Goal: Task Accomplishment & Management: Manage account settings

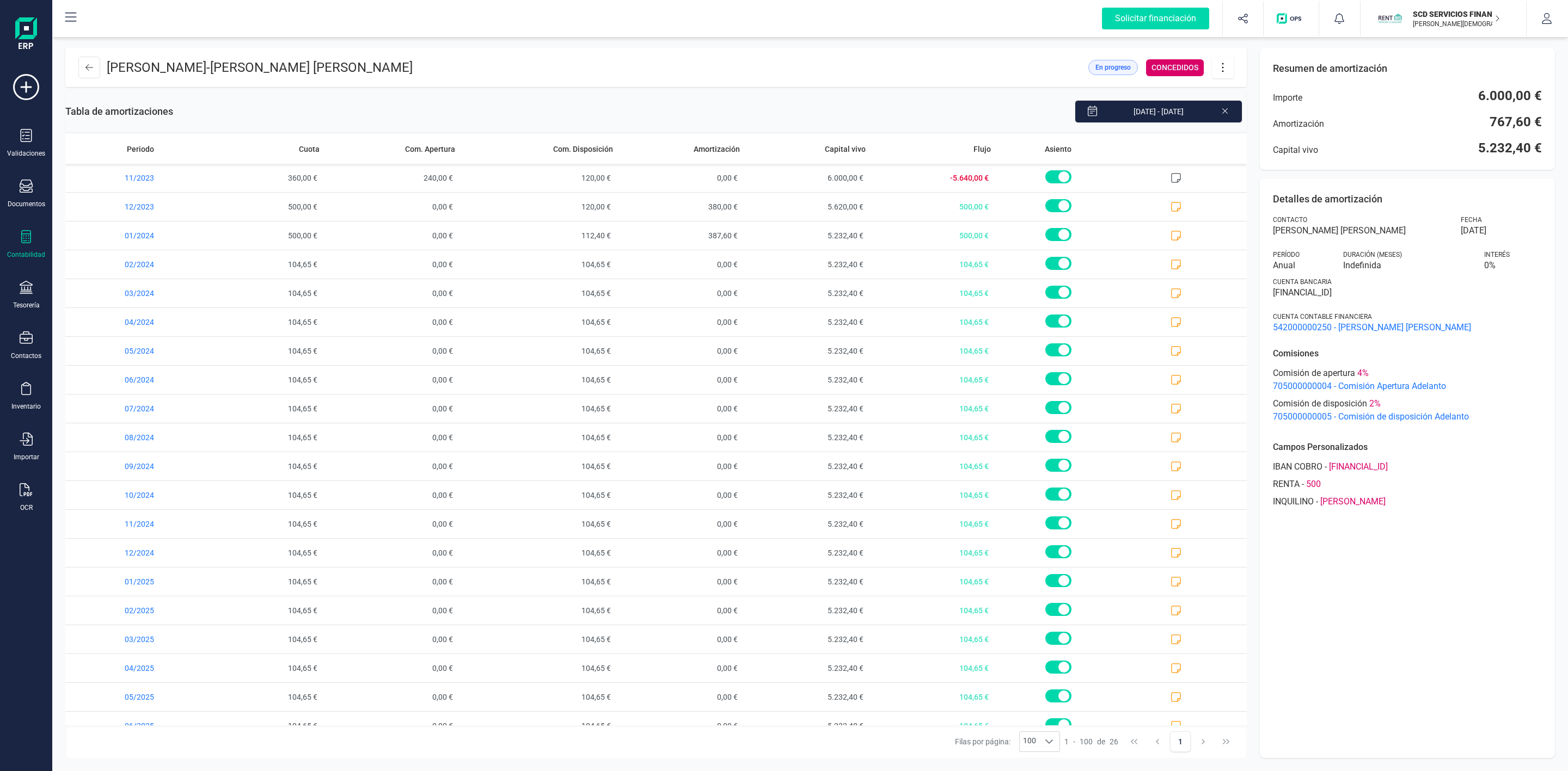
scroll to position [195, 0]
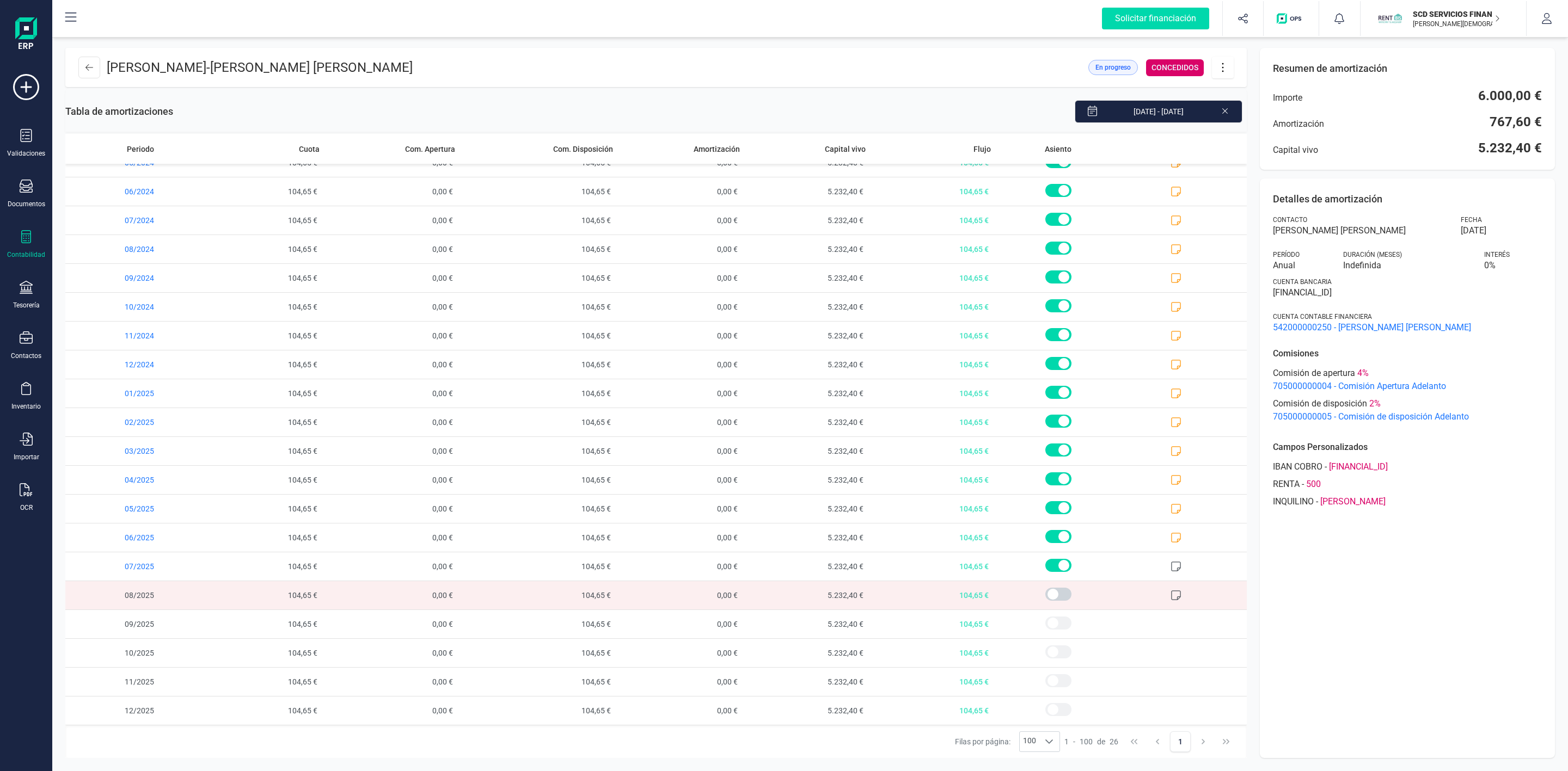
click at [29, 237] on icon at bounding box center [26, 237] width 13 height 13
click at [114, 276] on span "Préstamos" at bounding box center [116, 278] width 65 height 13
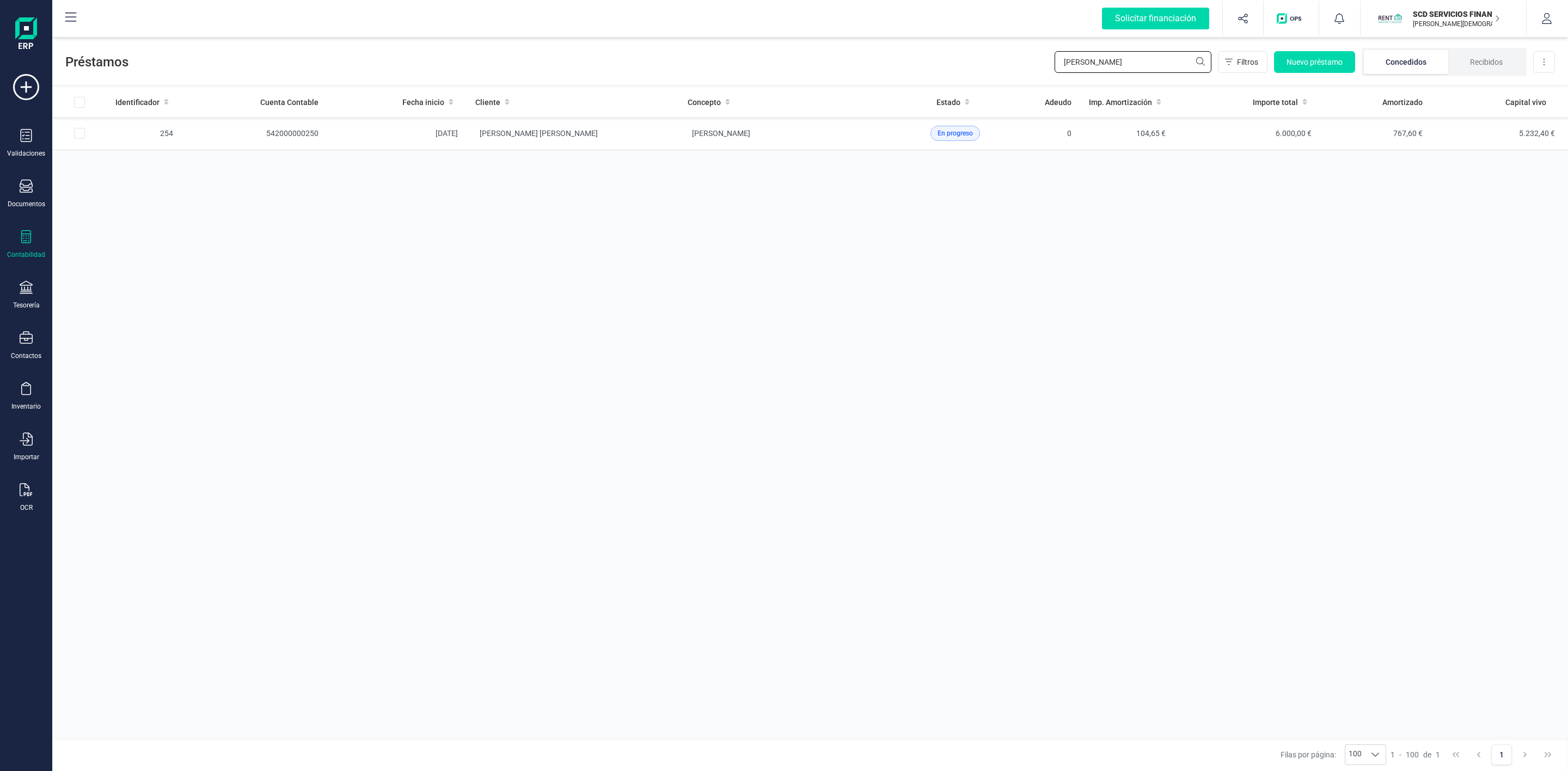
drag, startPoint x: 1132, startPoint y: 59, endPoint x: 982, endPoint y: 72, distance: 150.6
click at [990, 71] on div "Préstamos [PERSON_NAME] Filtros Nuevo préstamo Concedidos Recibidos Descargar E…" at bounding box center [809, 60] width 1515 height 50
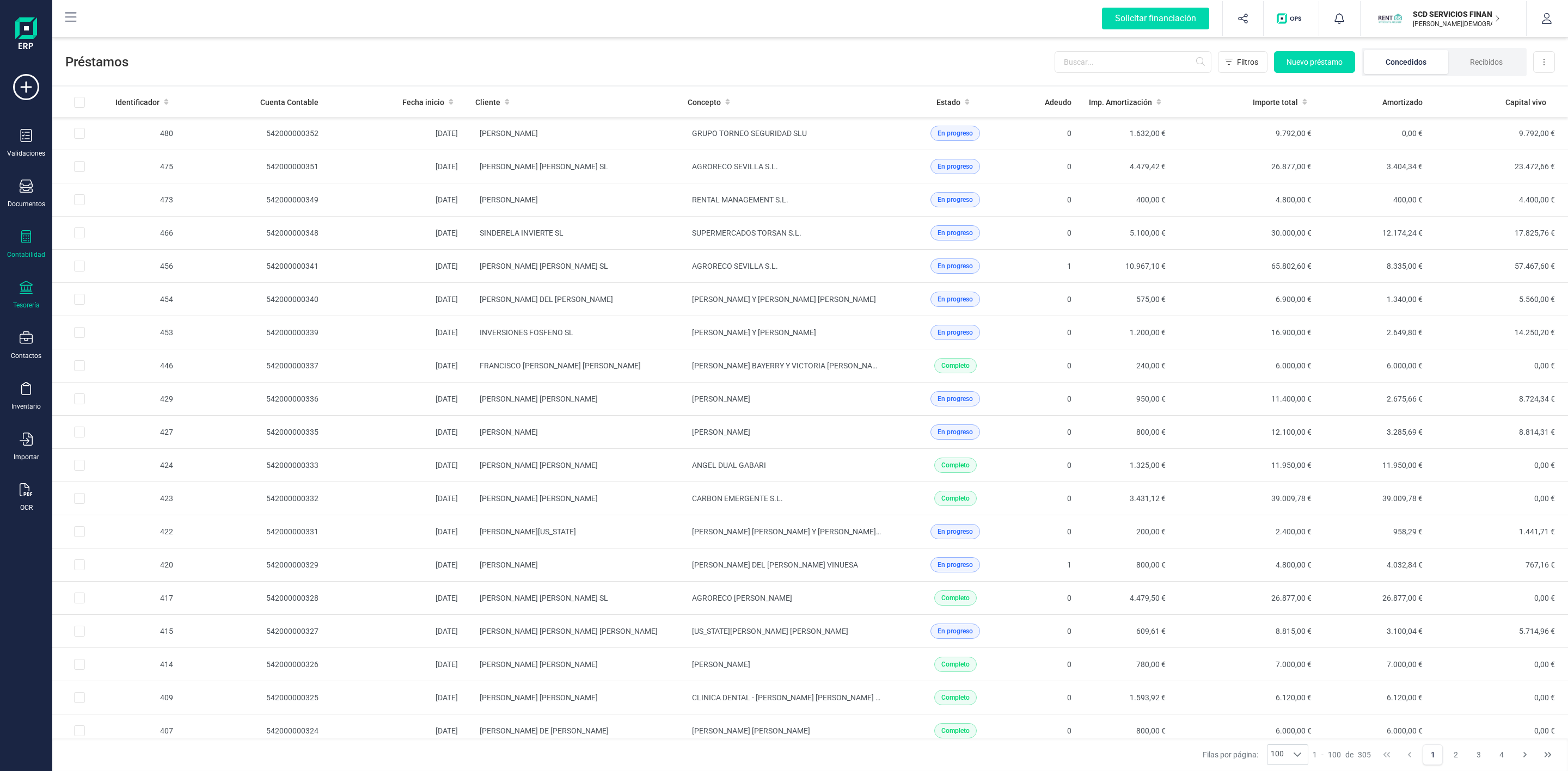
click at [23, 287] on icon at bounding box center [26, 287] width 13 height 13
click at [129, 188] on span "Cuentas bancarias" at bounding box center [132, 185] width 95 height 13
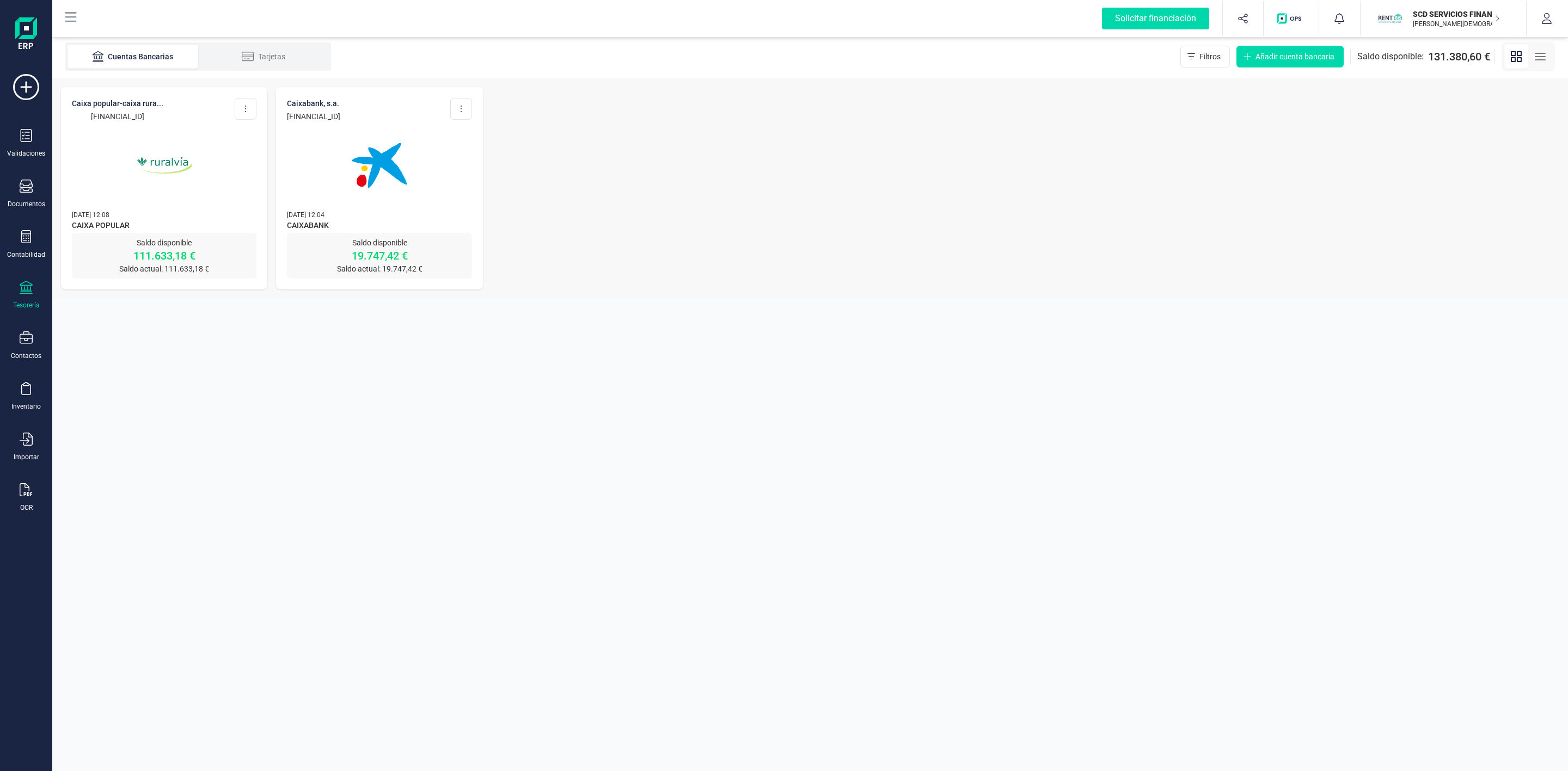
click at [186, 220] on span "CAIXA POPULAR" at bounding box center [164, 226] width 185 height 13
click at [157, 207] on img at bounding box center [164, 165] width 92 height 92
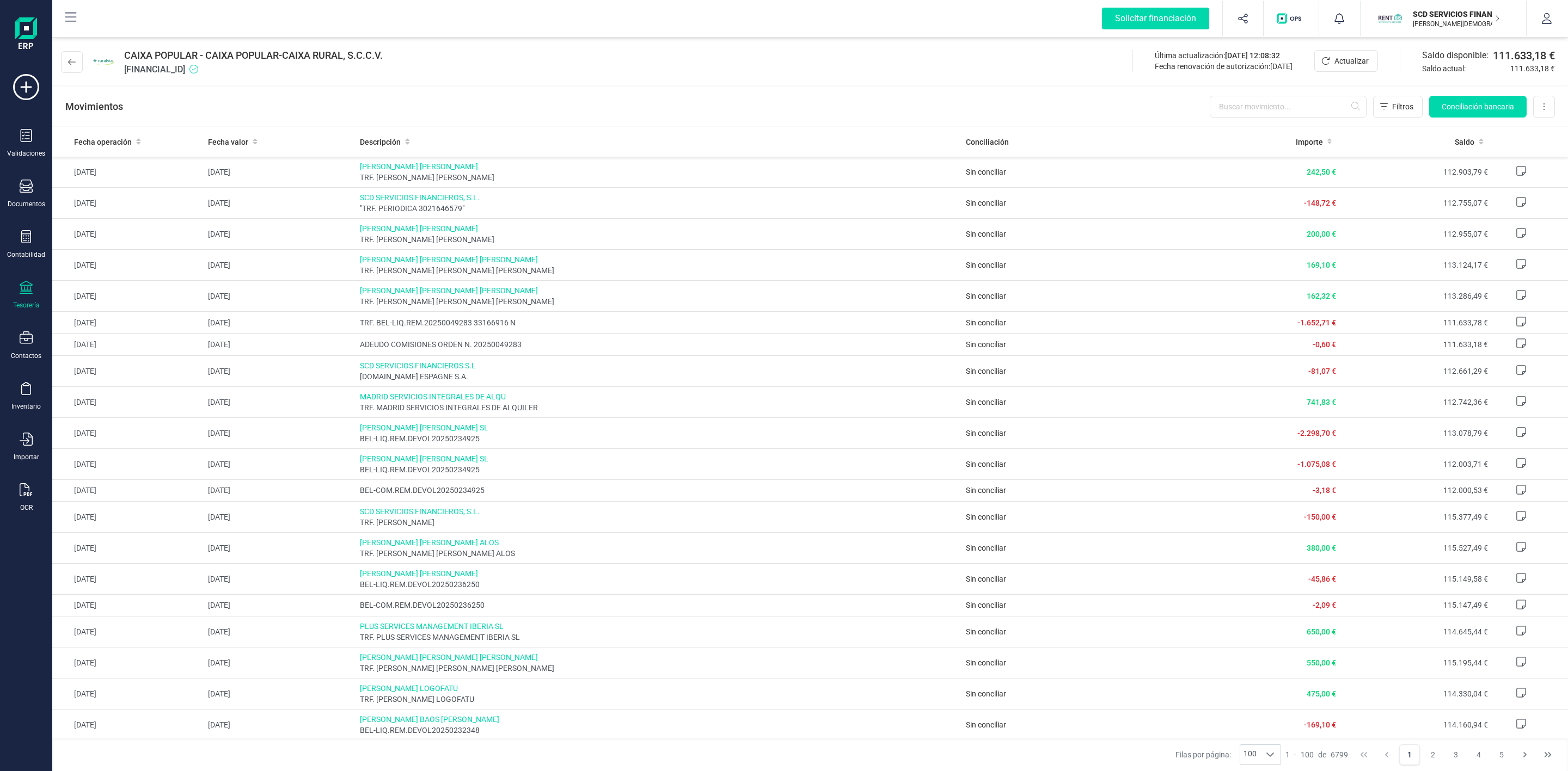
click at [1453, 118] on div "Movimientos Filtros Conciliación bancaria Descargar Excel Eliminar cuenta" at bounding box center [809, 106] width 1515 height 40
click at [1452, 105] on span "Conciliación bancaria" at bounding box center [1477, 107] width 72 height 11
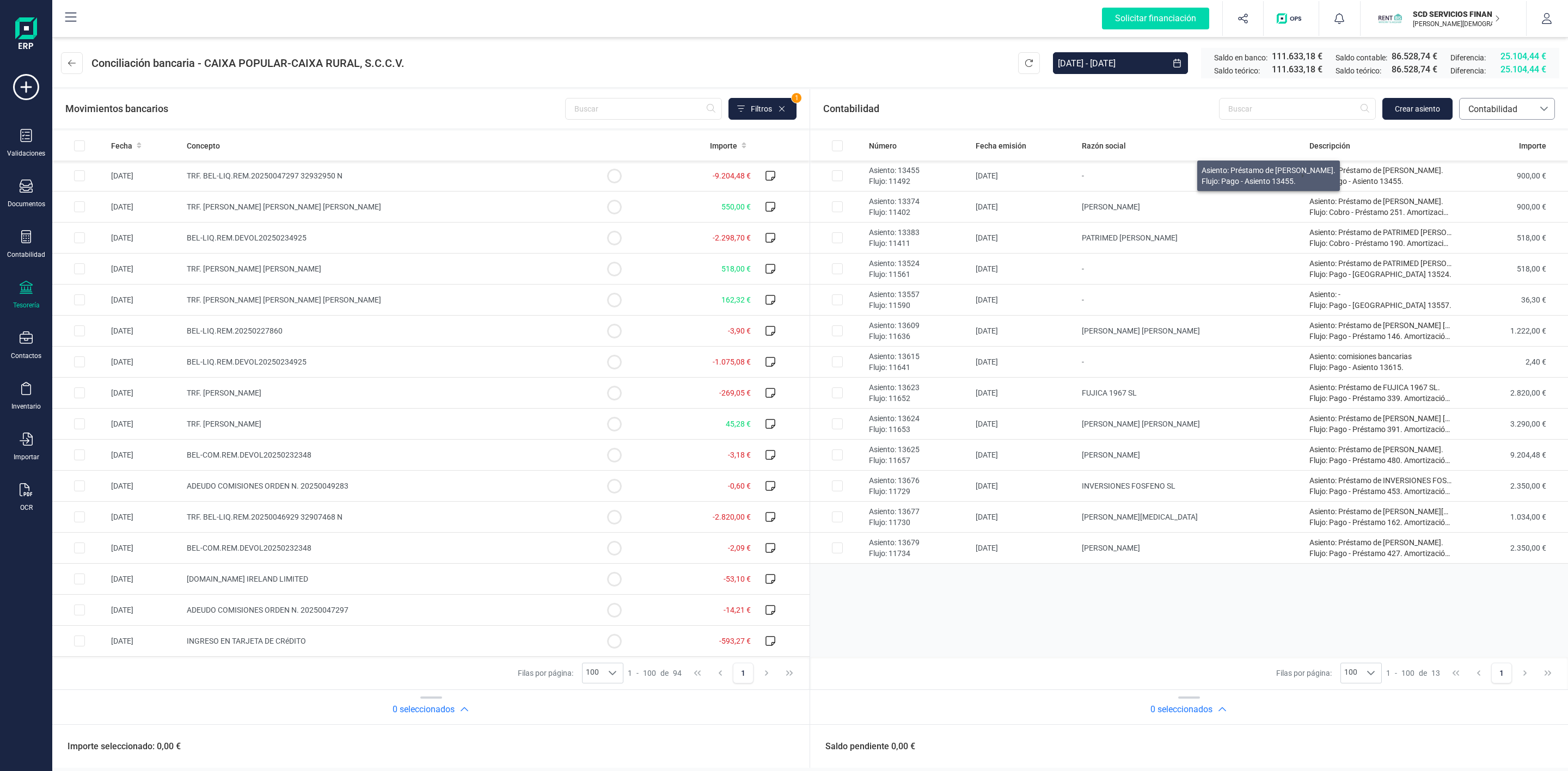
click at [1522, 112] on span "Contabilidad" at bounding box center [1497, 109] width 65 height 13
click at [1498, 226] on span "Préstamos" at bounding box center [1488, 226] width 41 height 13
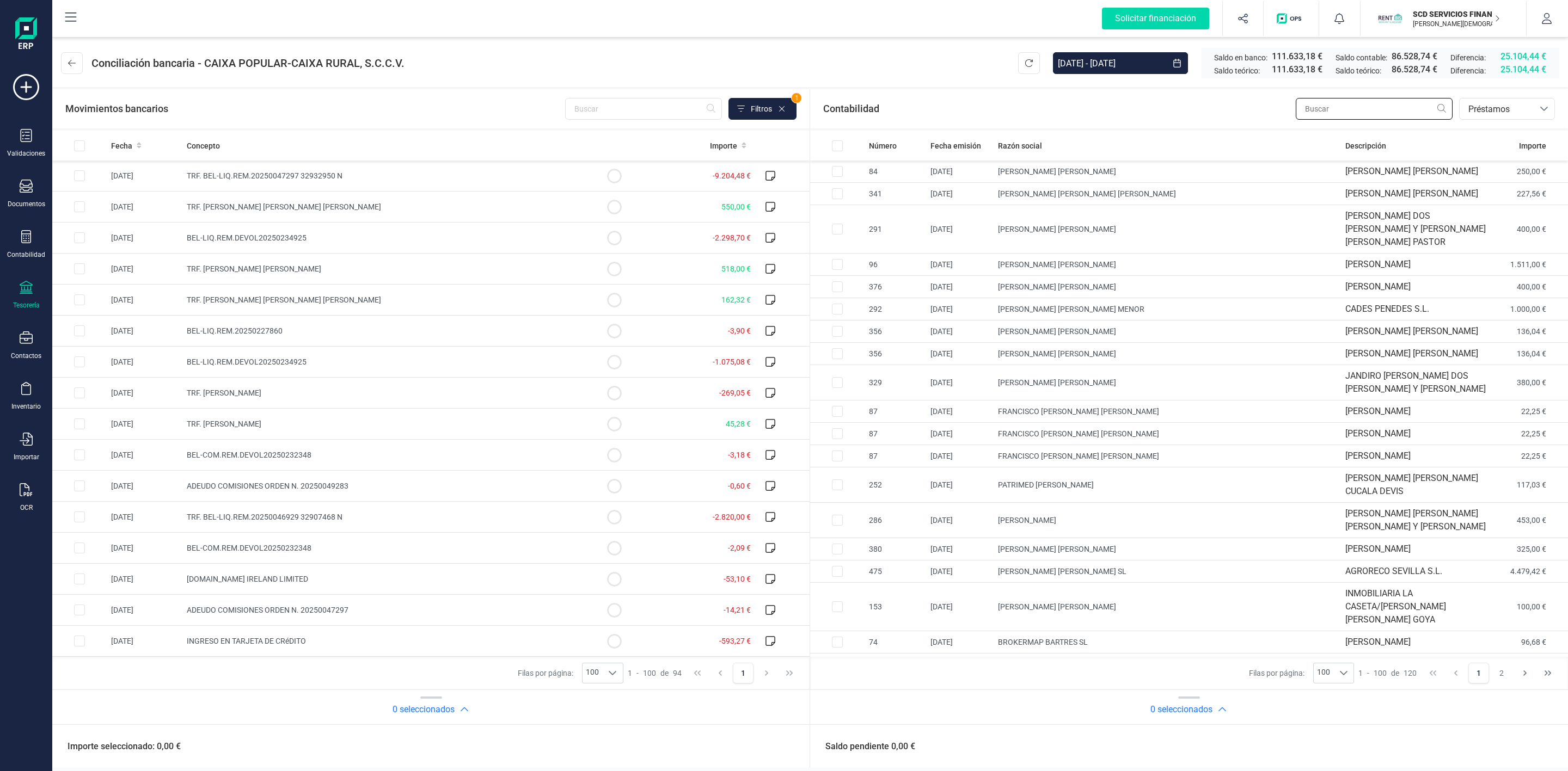
click at [1352, 112] on input "text" at bounding box center [1374, 109] width 157 height 22
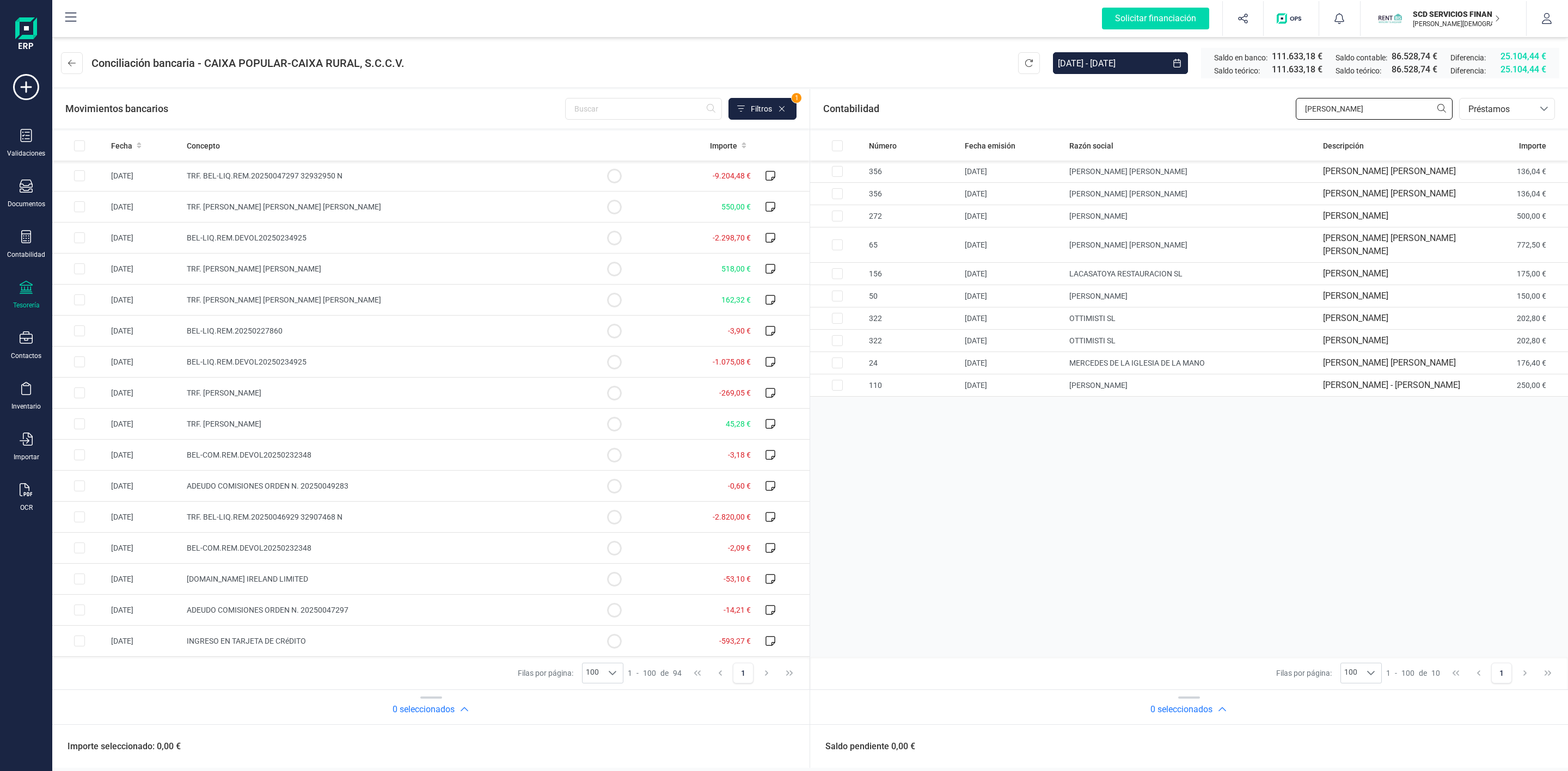
type input "[PERSON_NAME]"
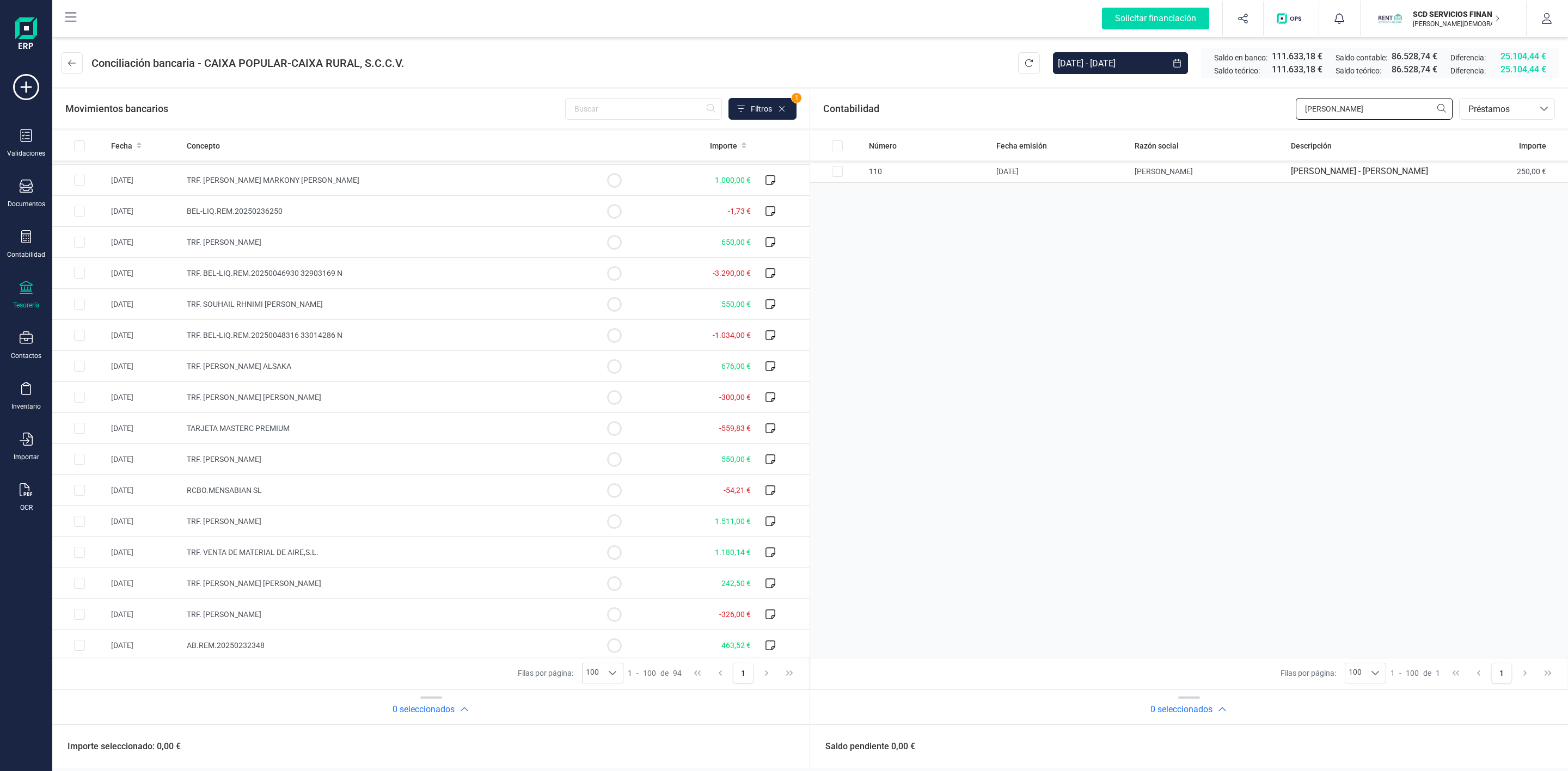
scroll to position [1061, 0]
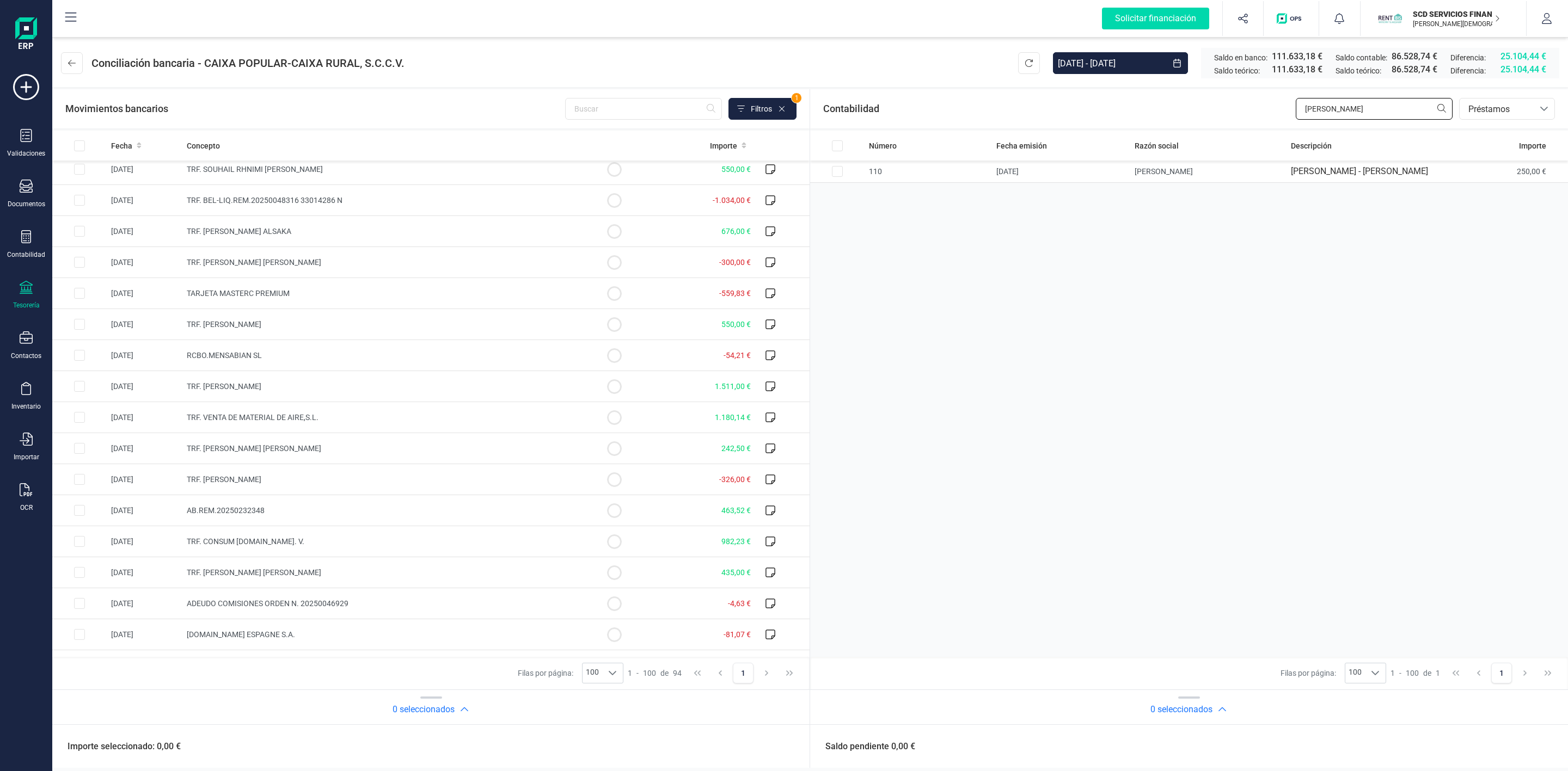
drag, startPoint x: 1358, startPoint y: 107, endPoint x: 1220, endPoint y: 118, distance: 138.4
click at [1241, 116] on div "Contabilidad [PERSON_NAME] ma bancos.conciliacion.modal.headerLoan bancos.conci…" at bounding box center [1189, 109] width 758 height 40
type input "consum"
click at [839, 171] on input "Row Selected 33fad9d0-c33f-4f7e-9eaa-5b71118422bc" at bounding box center [837, 171] width 11 height 11
checkbox input "true"
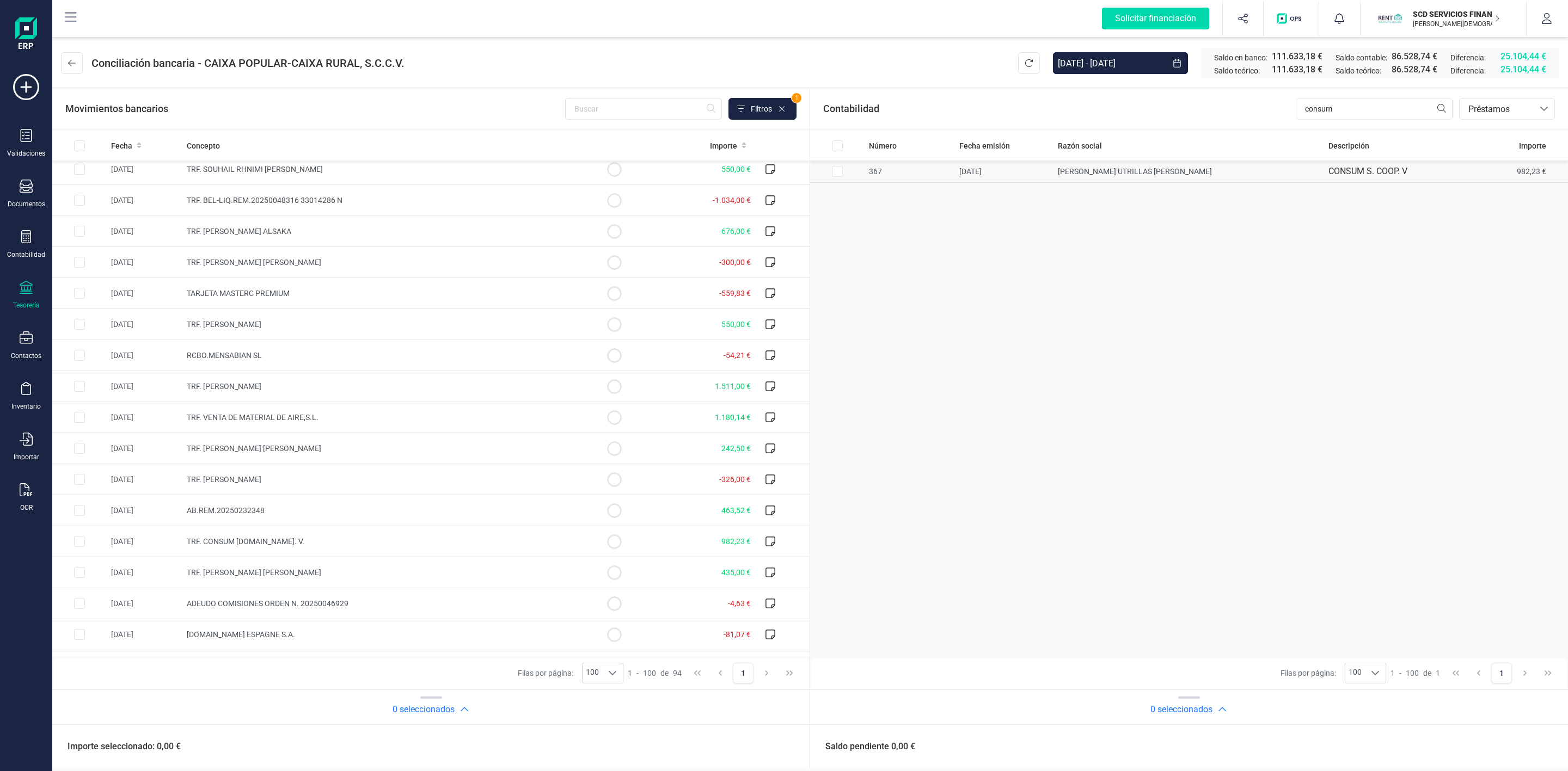
checkbox input "true"
click at [81, 547] on input "Row Selected 0430969a-ba6d-4485-8408-7d68c69e9f9c" at bounding box center [79, 541] width 11 height 11
checkbox input "true"
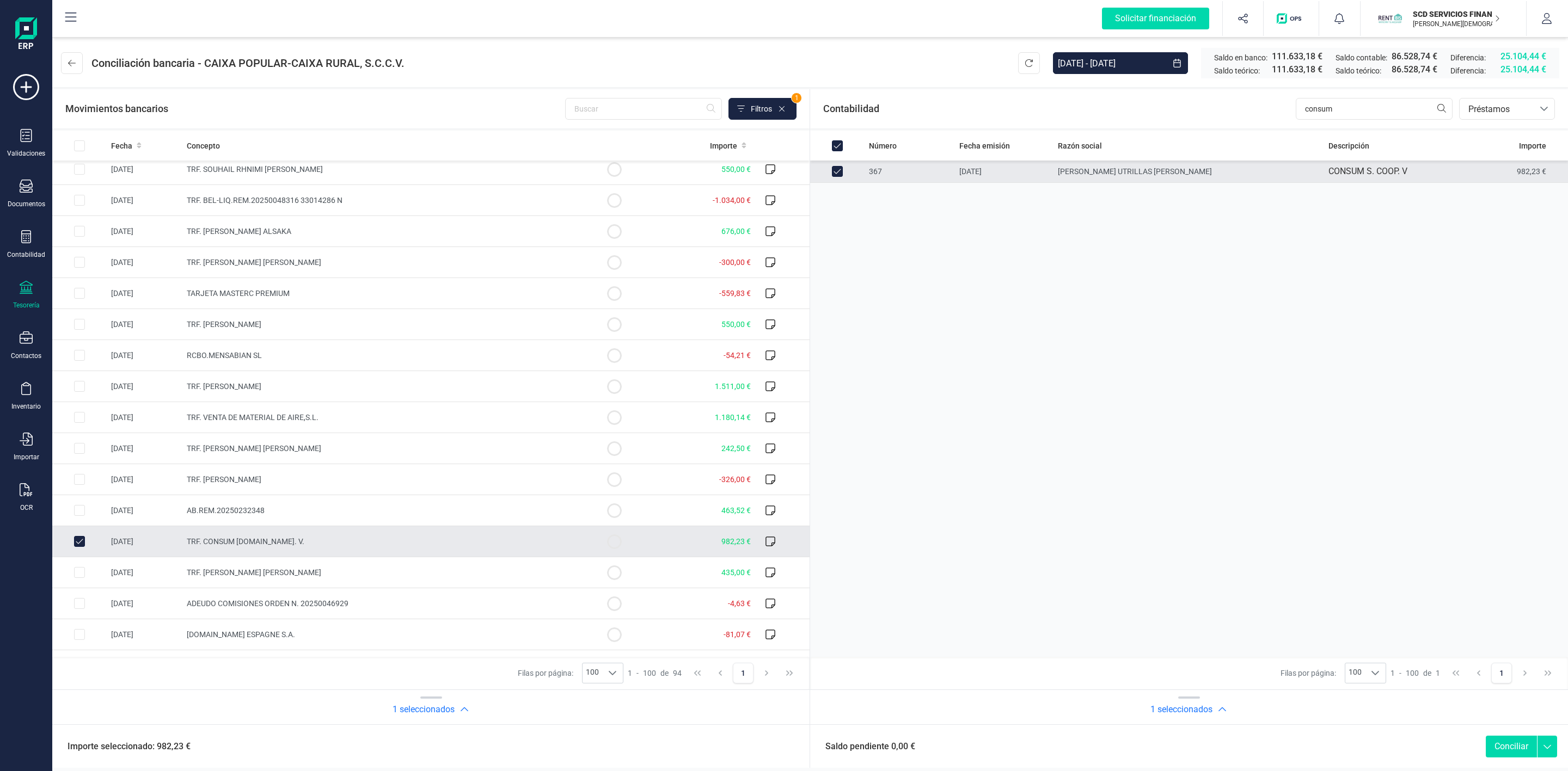
click at [1500, 743] on button "Conciliar" at bounding box center [1511, 747] width 51 height 22
checkbox input "false"
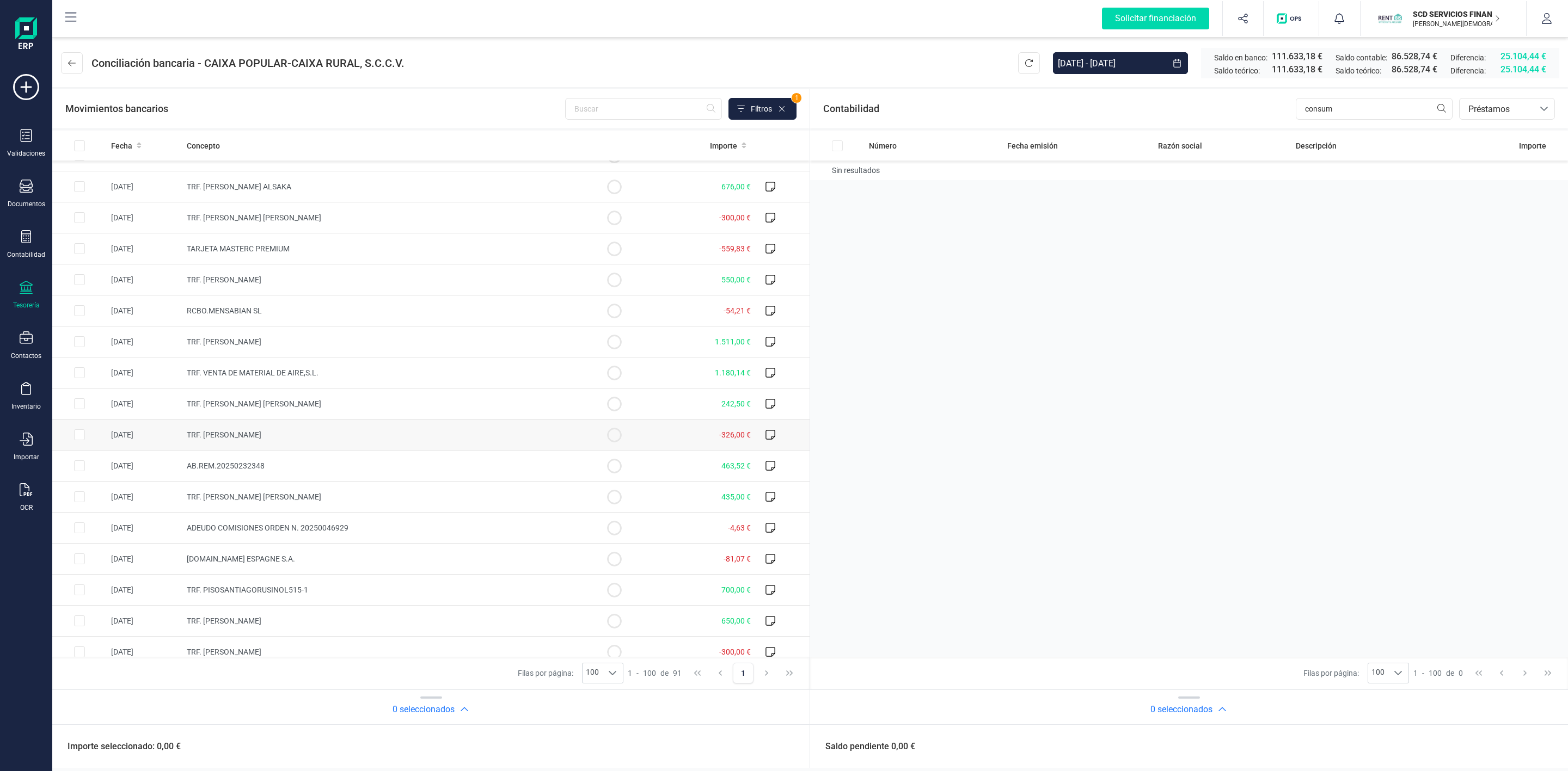
scroll to position [1112, 0]
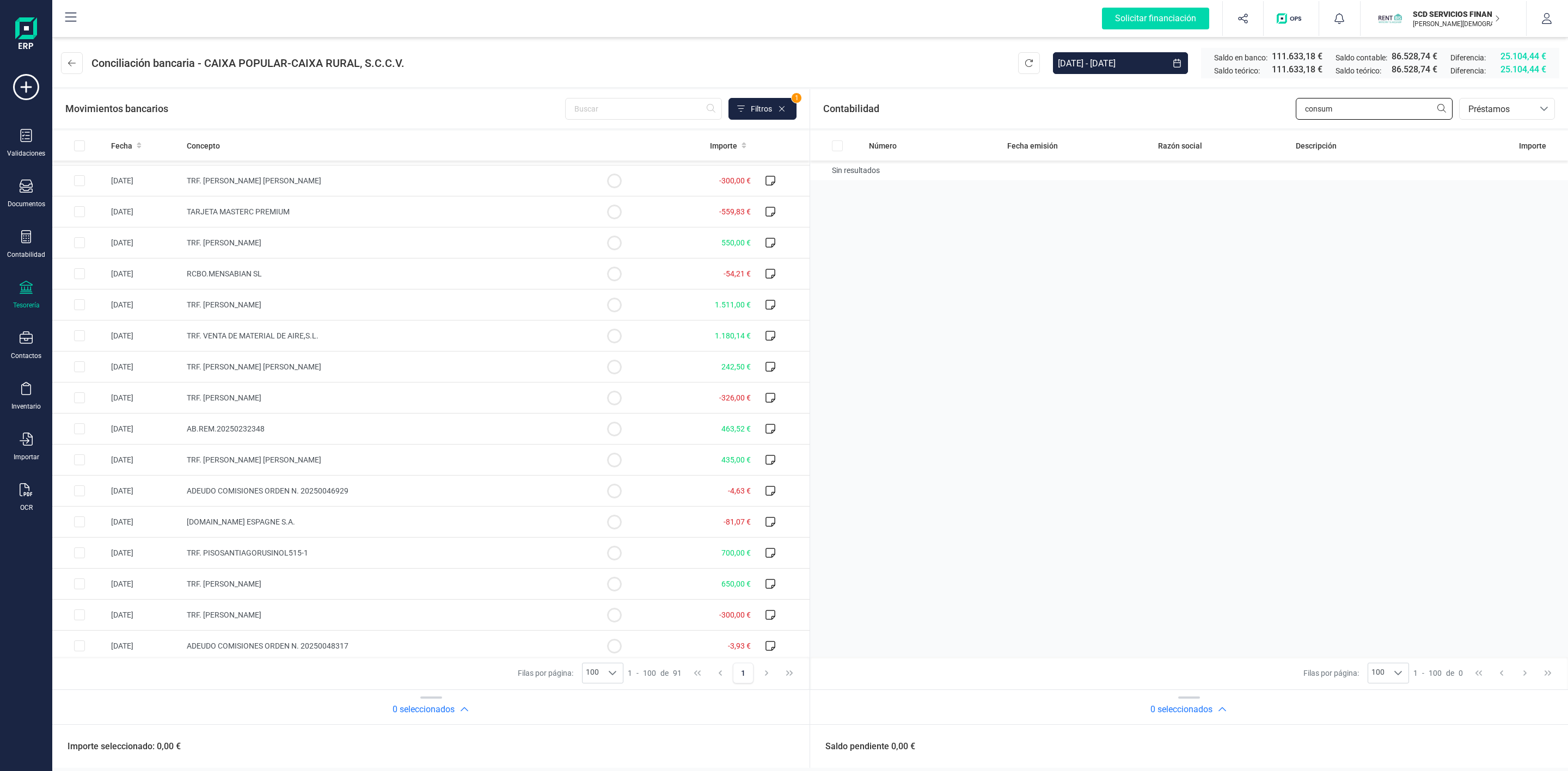
drag, startPoint x: 1390, startPoint y: 109, endPoint x: 1261, endPoint y: 107, distance: 129.0
click at [1261, 107] on div "Contabilidad consum bancos.conciliacion.modal.headerLoan bancos.conciliacion.mo…" at bounding box center [1189, 109] width 758 height 40
type input "[PERSON_NAME] es"
click at [32, 238] on icon at bounding box center [26, 237] width 13 height 13
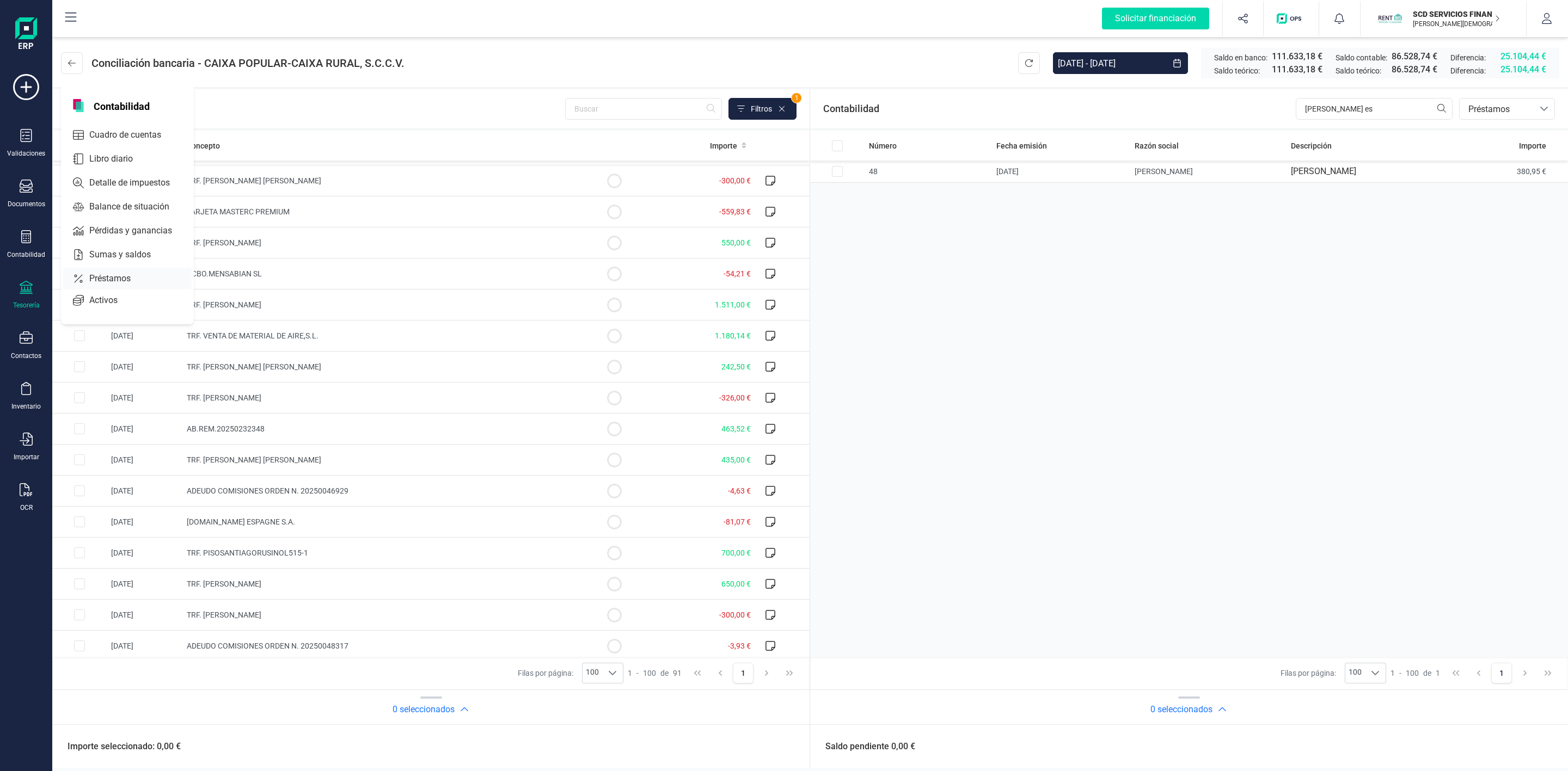
click at [105, 282] on span "Préstamos" at bounding box center [117, 278] width 65 height 13
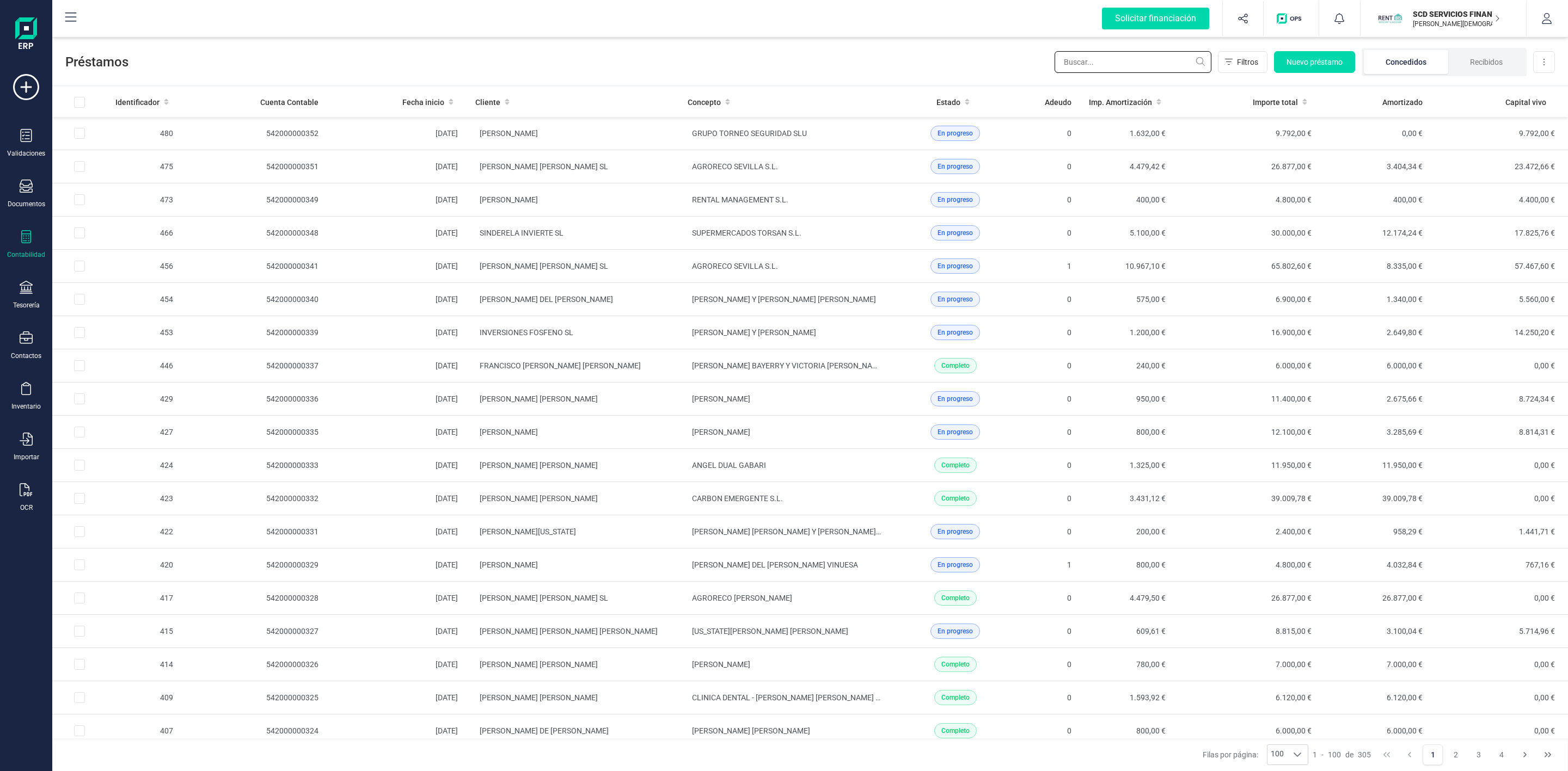
click at [1109, 64] on input "text" at bounding box center [1133, 62] width 157 height 22
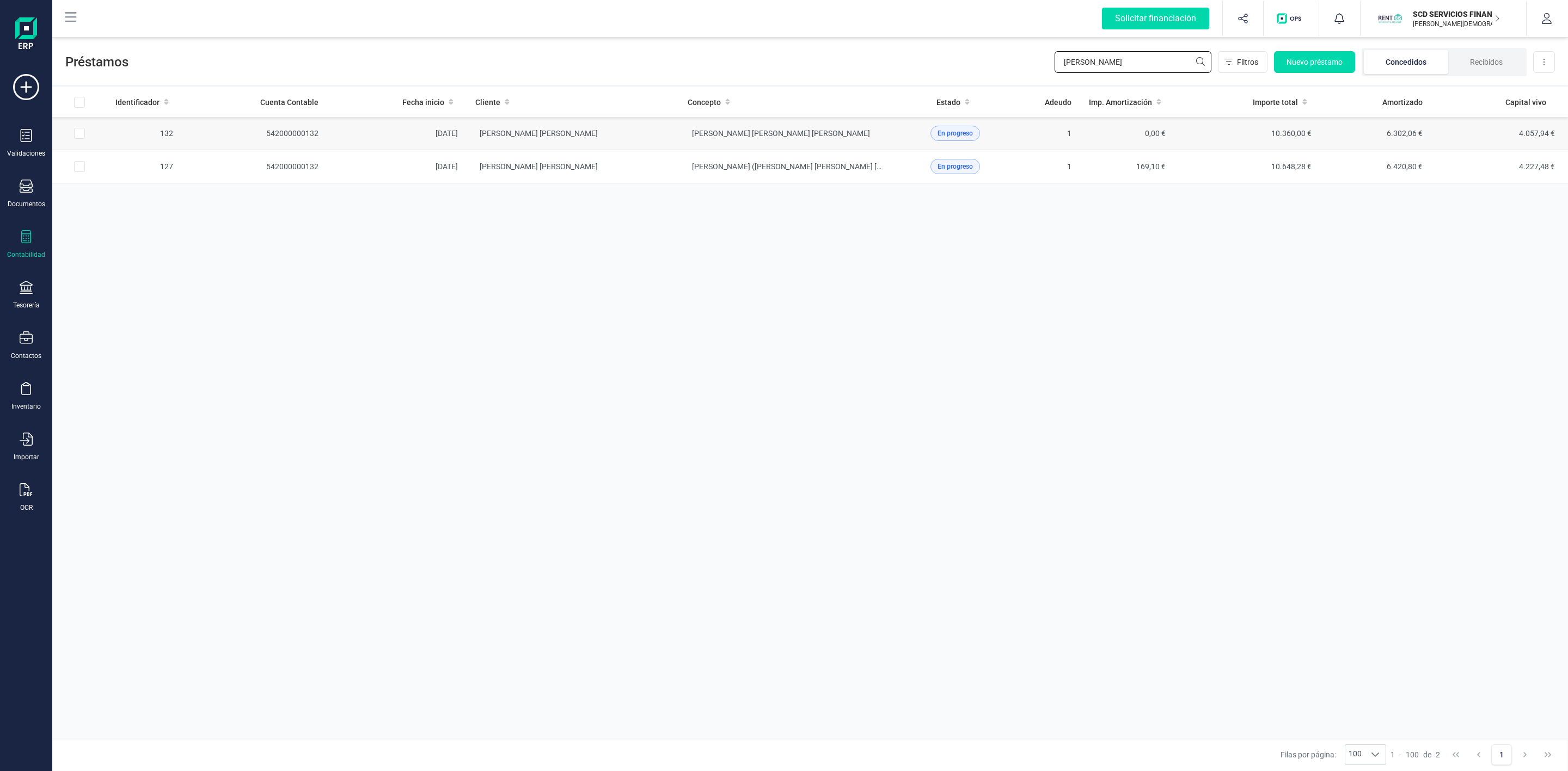
type input "[PERSON_NAME]"
click at [618, 136] on td "[PERSON_NAME] [PERSON_NAME]" at bounding box center [573, 133] width 213 height 33
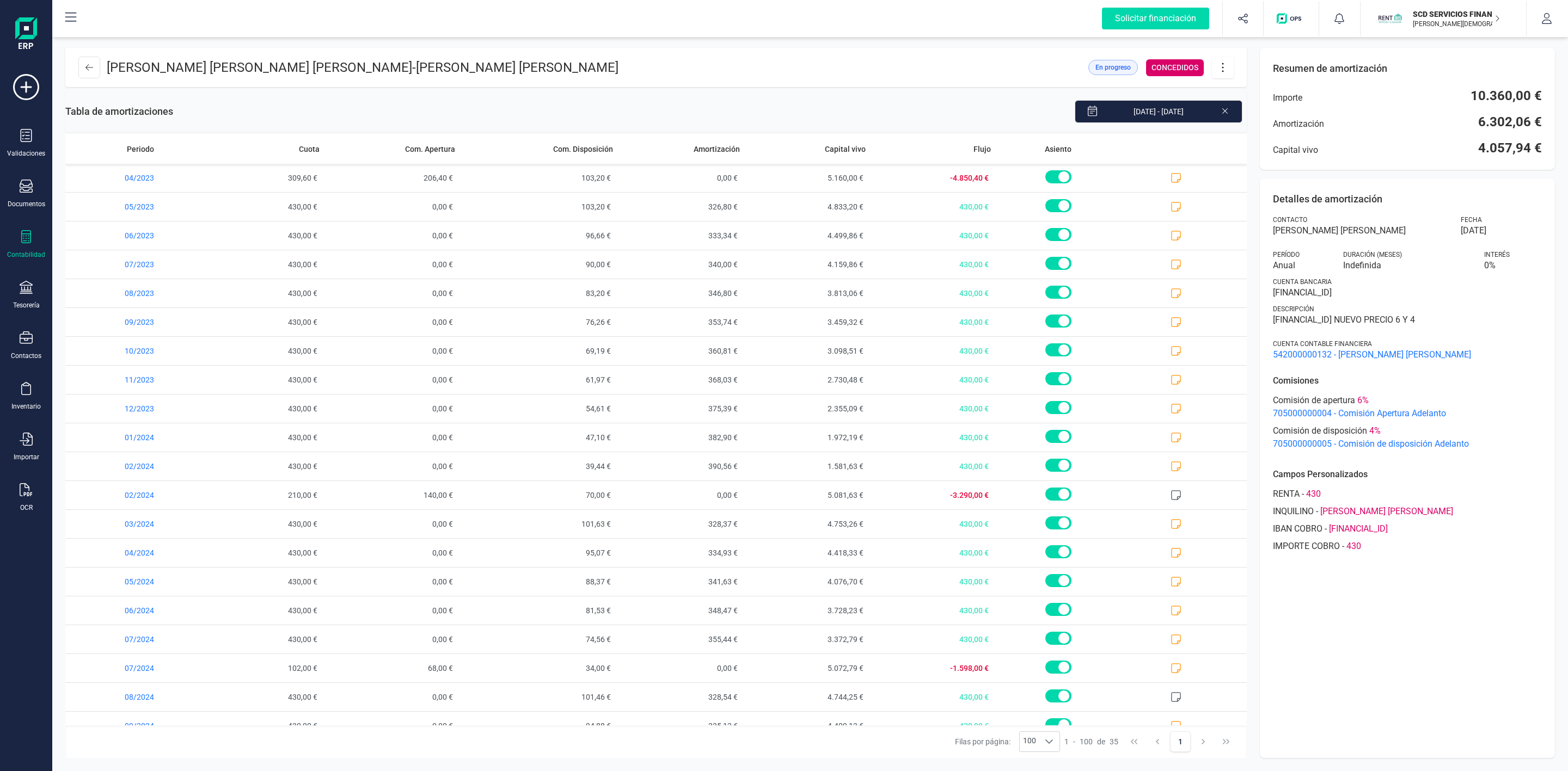
click at [1224, 66] on icon at bounding box center [1223, 67] width 21 height 12
click at [1274, 102] on span "Editar préstamo" at bounding box center [1283, 99] width 100 height 9
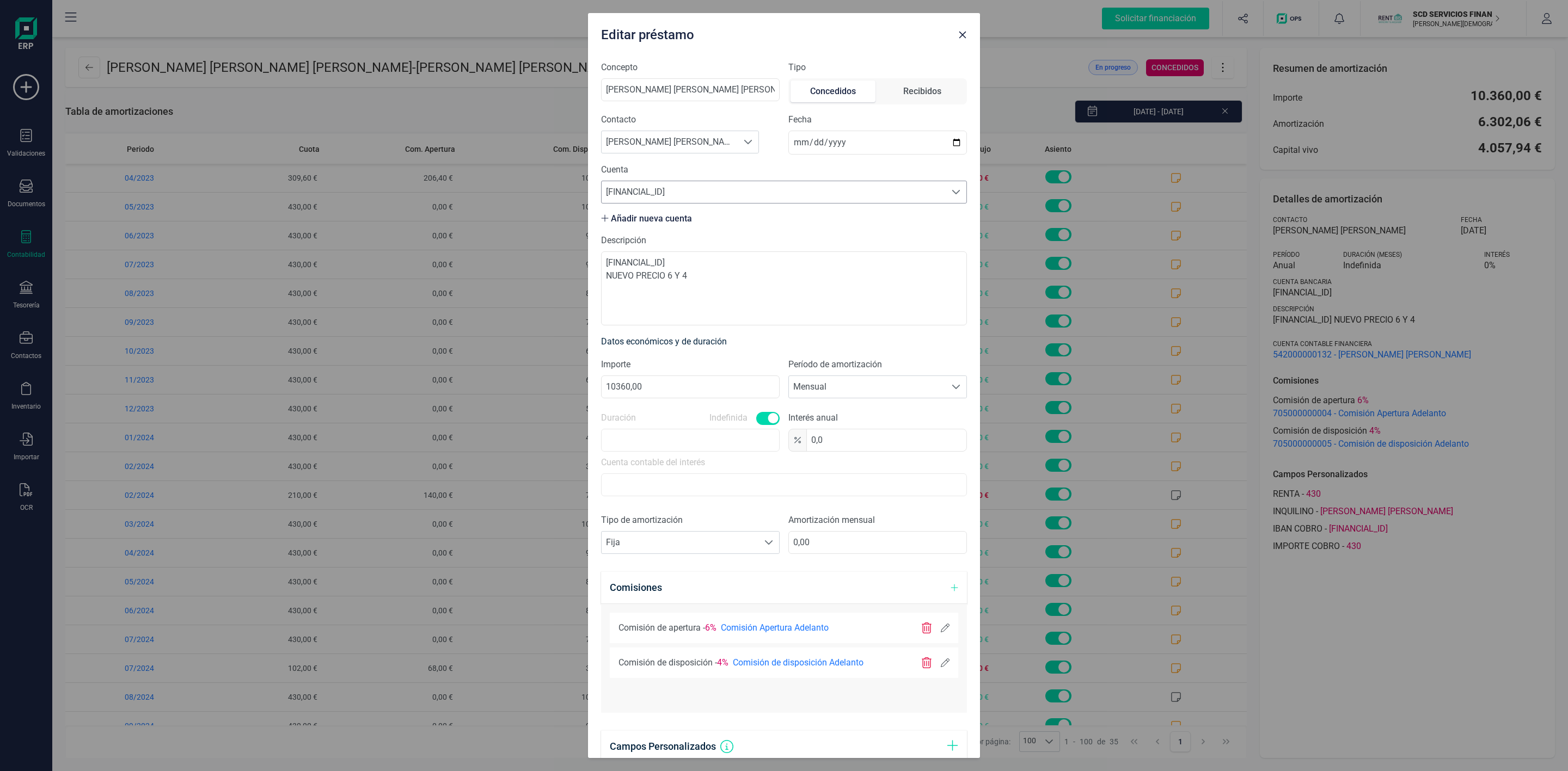
click at [740, 193] on span "[FINANCIAL_ID]" at bounding box center [773, 192] width 344 height 22
click at [951, 192] on span at bounding box center [955, 192] width 9 height 9
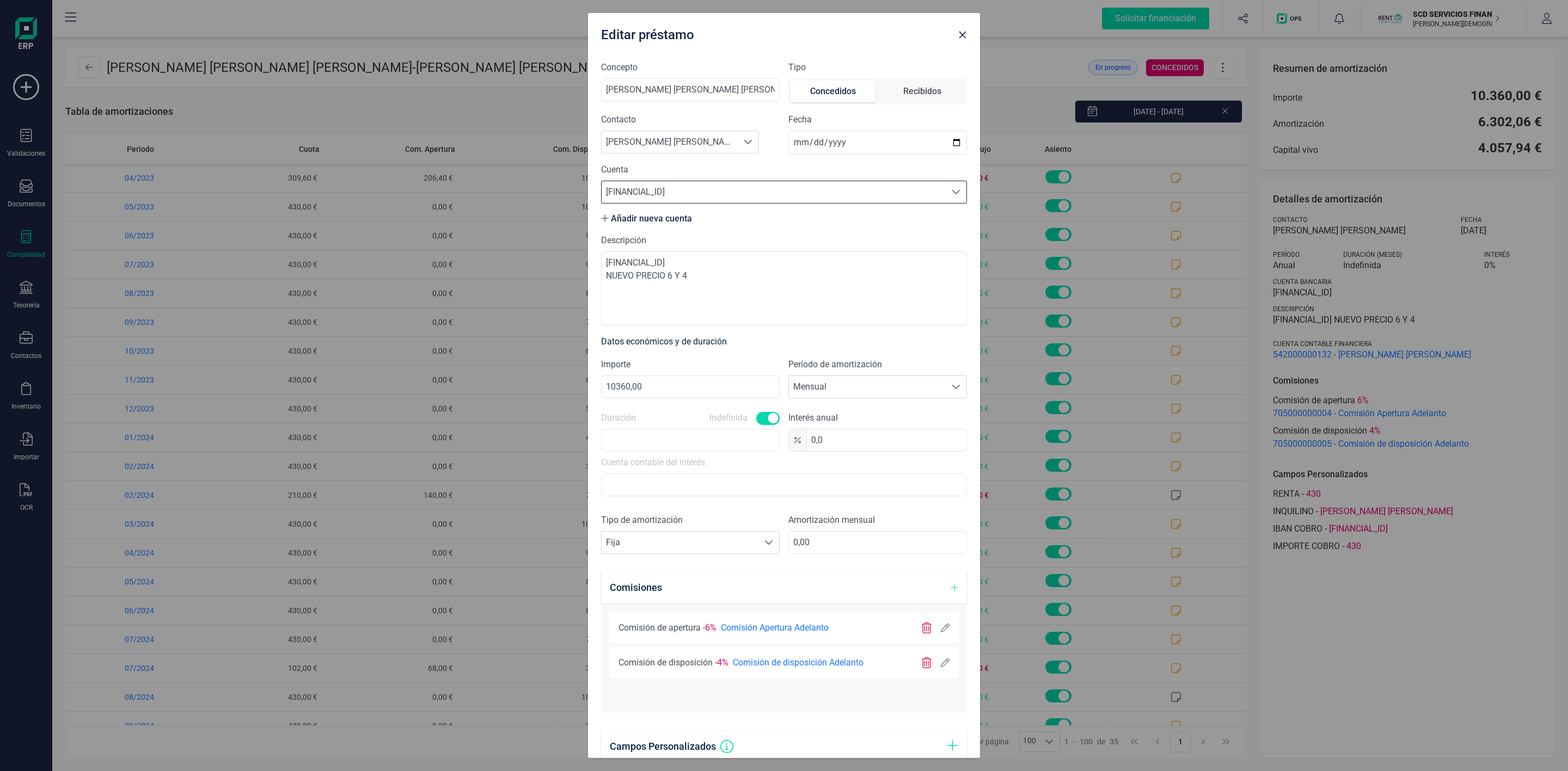
click at [951, 192] on span at bounding box center [955, 192] width 9 height 9
drag, startPoint x: 822, startPoint y: 306, endPoint x: 785, endPoint y: 261, distance: 58.3
click at [822, 303] on textarea "[FINANCIAL_ID] NUEVO PRECIO 6 Y 4" at bounding box center [784, 288] width 366 height 74
click at [714, 275] on textarea "[FINANCIAL_ID] NUEVO PRECIO 6 Y 4" at bounding box center [784, 288] width 366 height 74
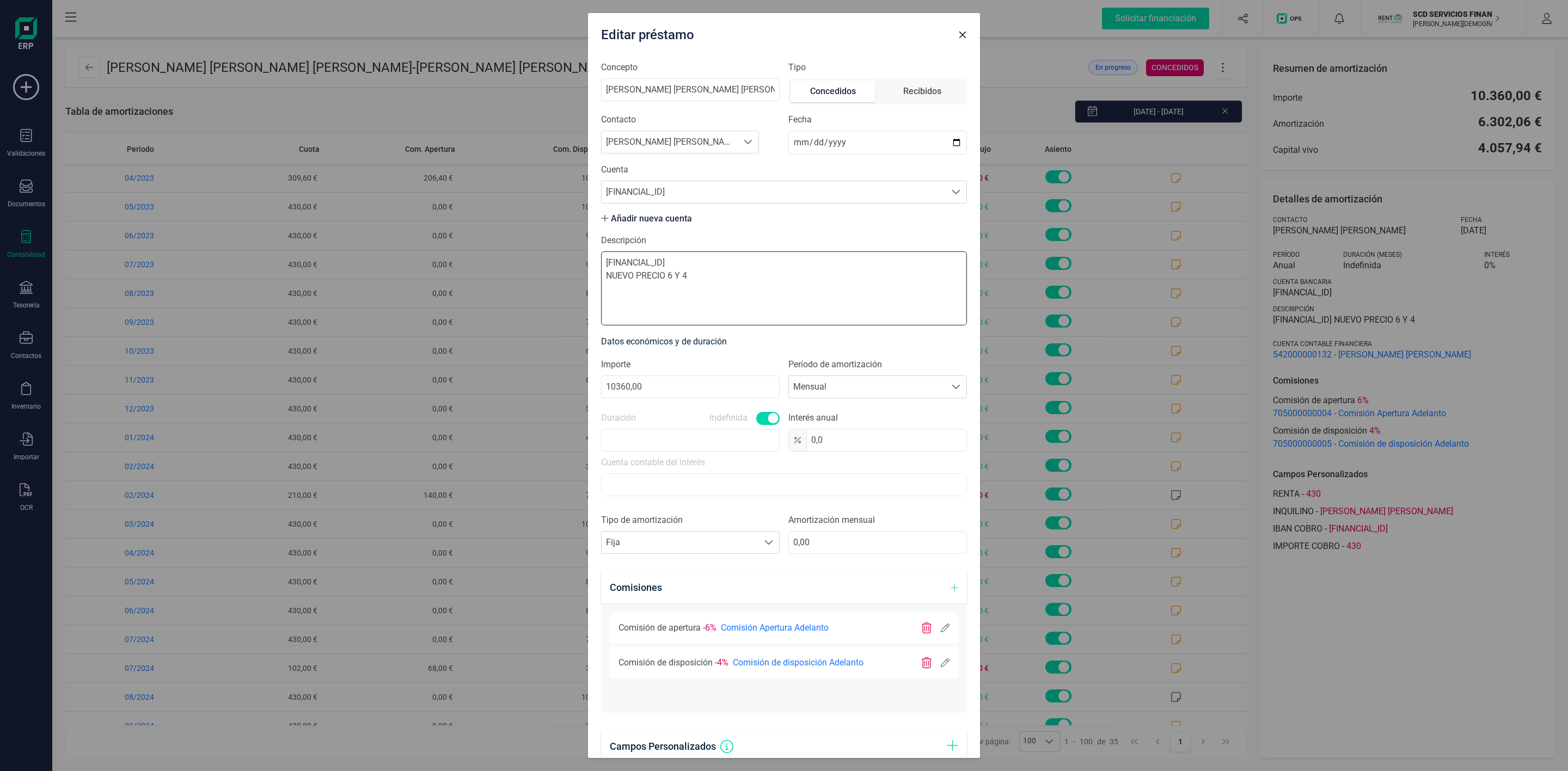
drag, startPoint x: 730, startPoint y: 261, endPoint x: 579, endPoint y: 253, distance: 151.2
click at [579, 253] on div "Editar préstamo Concepto [PERSON_NAME] [PERSON_NAME] [PERSON_NAME] Tipo Concedi…" at bounding box center [784, 386] width 1568 height 771
click at [769, 191] on span "[FINANCIAL_ID]" at bounding box center [773, 192] width 344 height 22
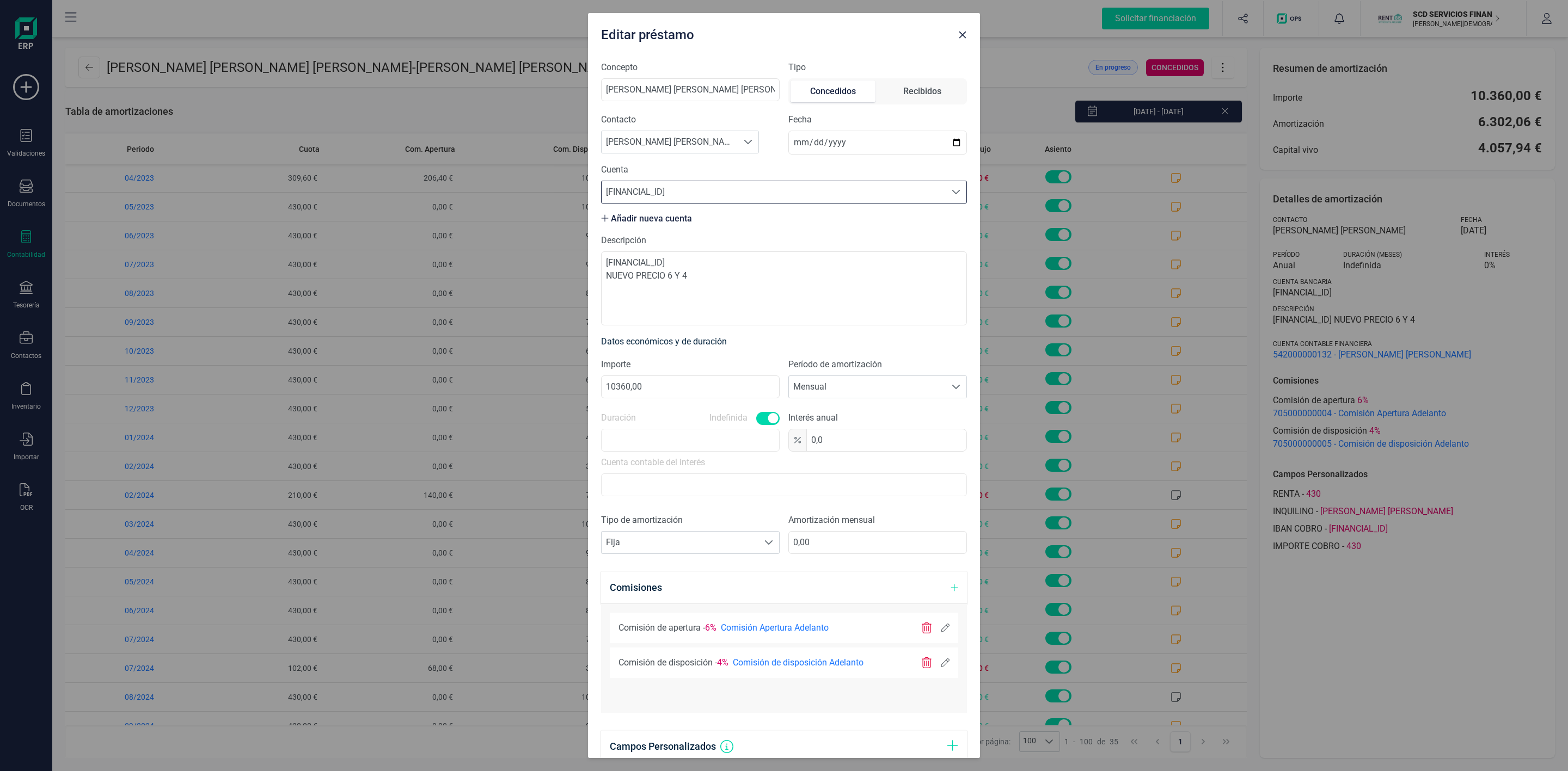
click at [1410, 683] on div "Editar préstamo Concepto [PERSON_NAME] [PERSON_NAME] [PERSON_NAME] Tipo Concedi…" at bounding box center [784, 386] width 1568 height 771
click at [962, 37] on icon "button" at bounding box center [962, 34] width 9 height 9
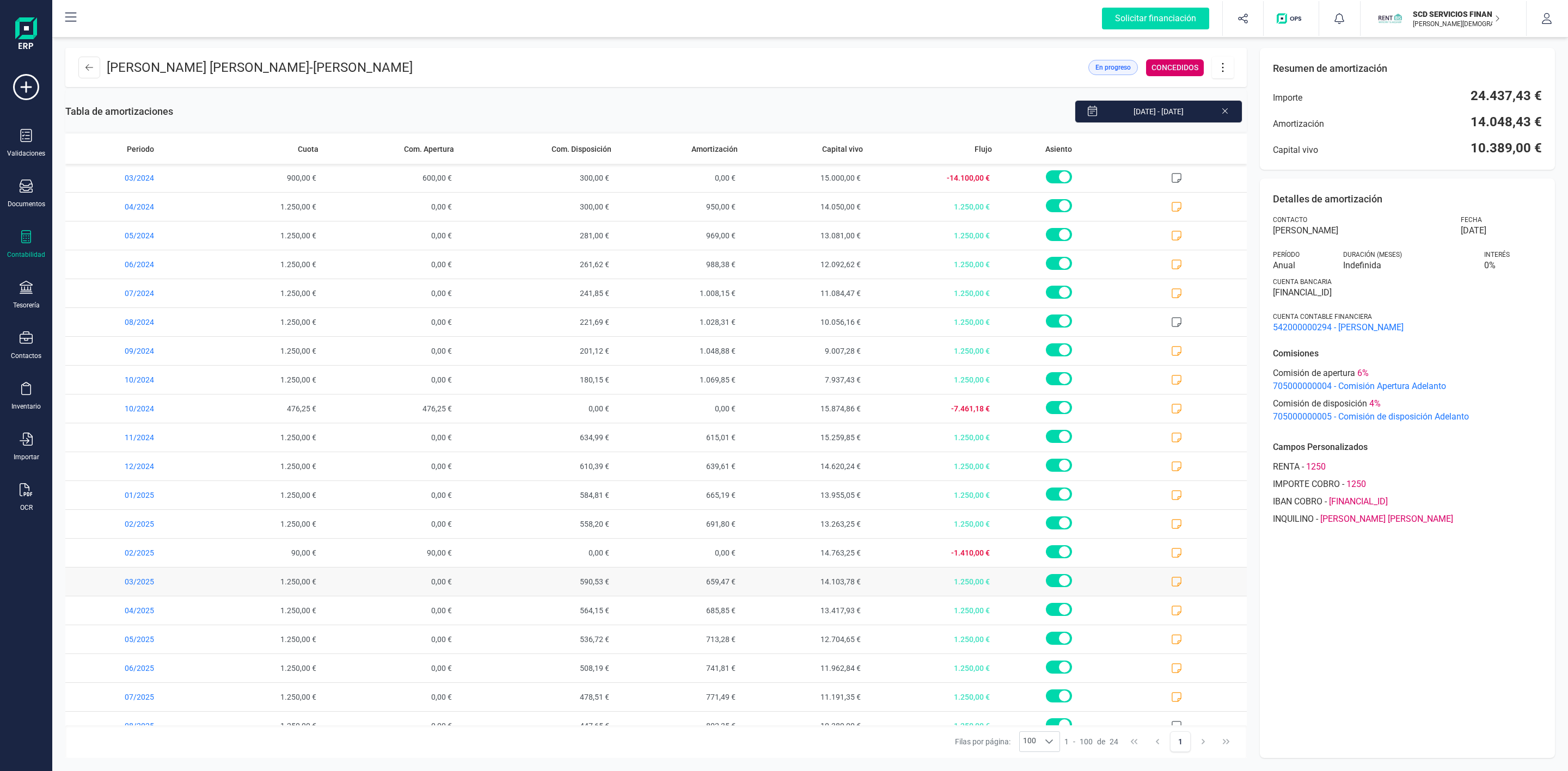
scroll to position [136, 0]
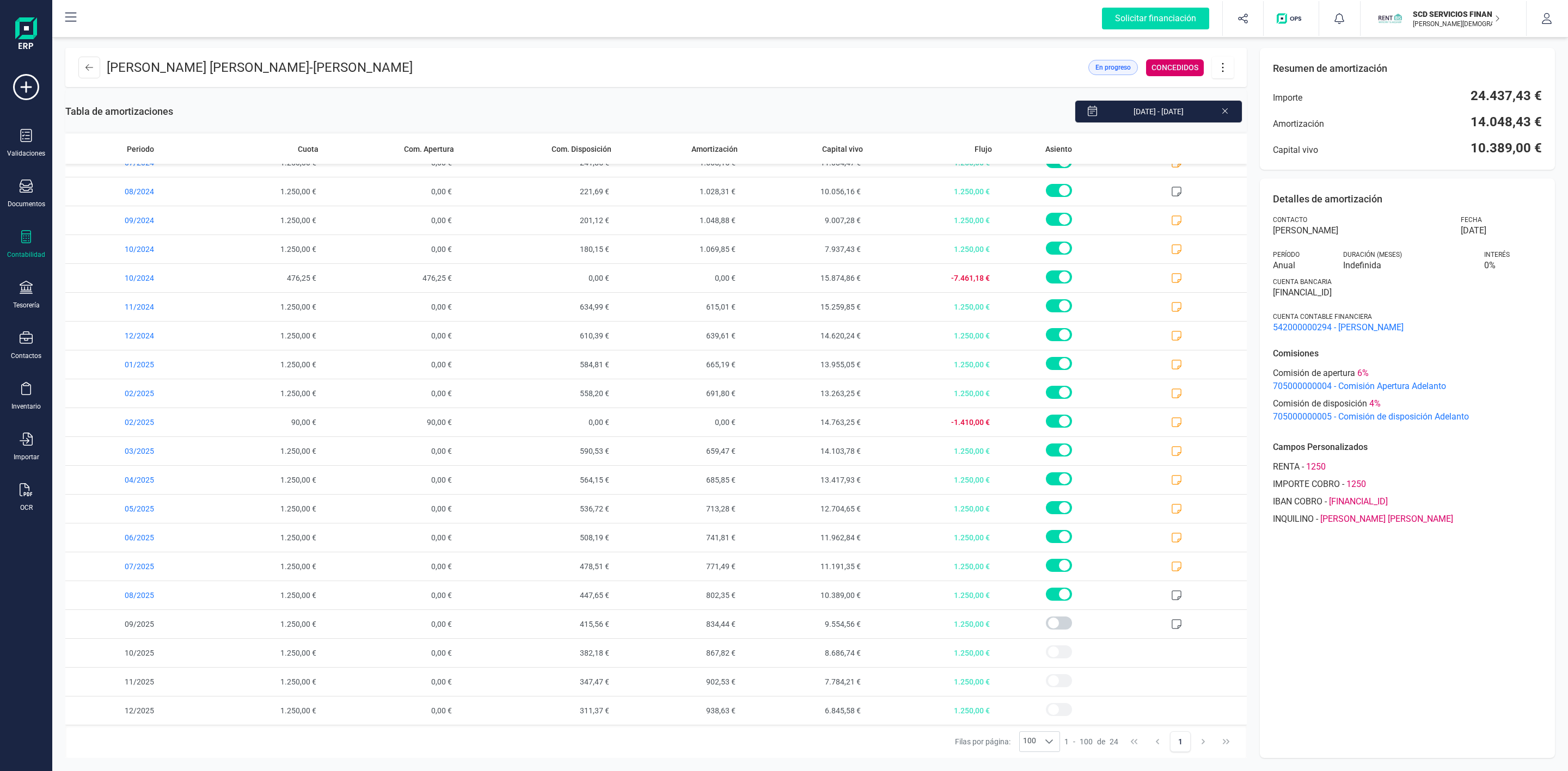
click at [296, 751] on div "Filas por página: 100 100 100 1 - 100 de 24 1" at bounding box center [656, 742] width 1182 height 33
click at [21, 235] on icon at bounding box center [26, 237] width 10 height 13
click at [125, 276] on span "Préstamos" at bounding box center [116, 278] width 65 height 13
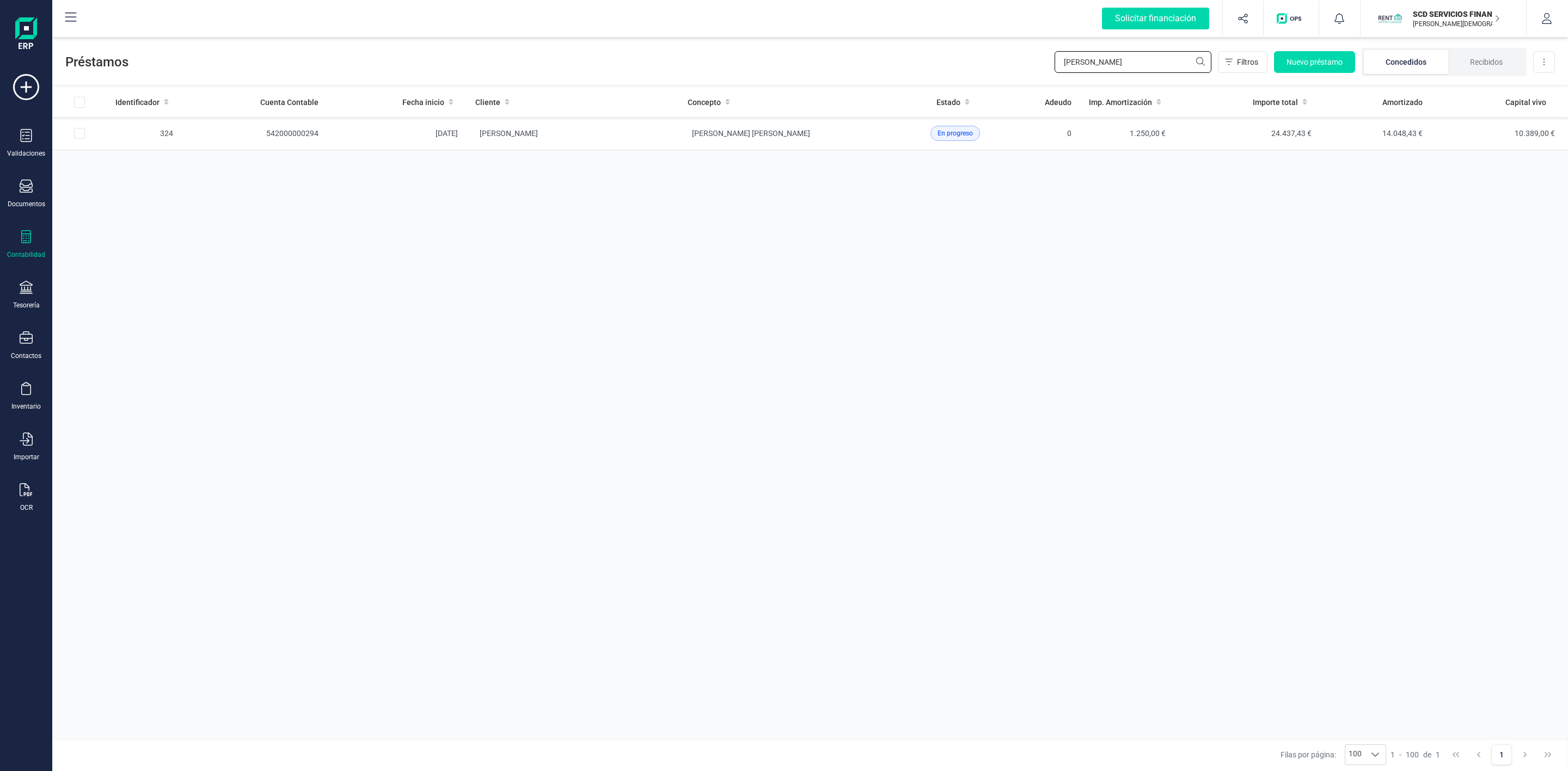
drag, startPoint x: 1114, startPoint y: 64, endPoint x: 995, endPoint y: 49, distance: 119.9
click at [998, 51] on div "Préstamos damian Filtros Nuevo préstamo Concedidos Recibidos Descargar Excel" at bounding box center [809, 60] width 1515 height 50
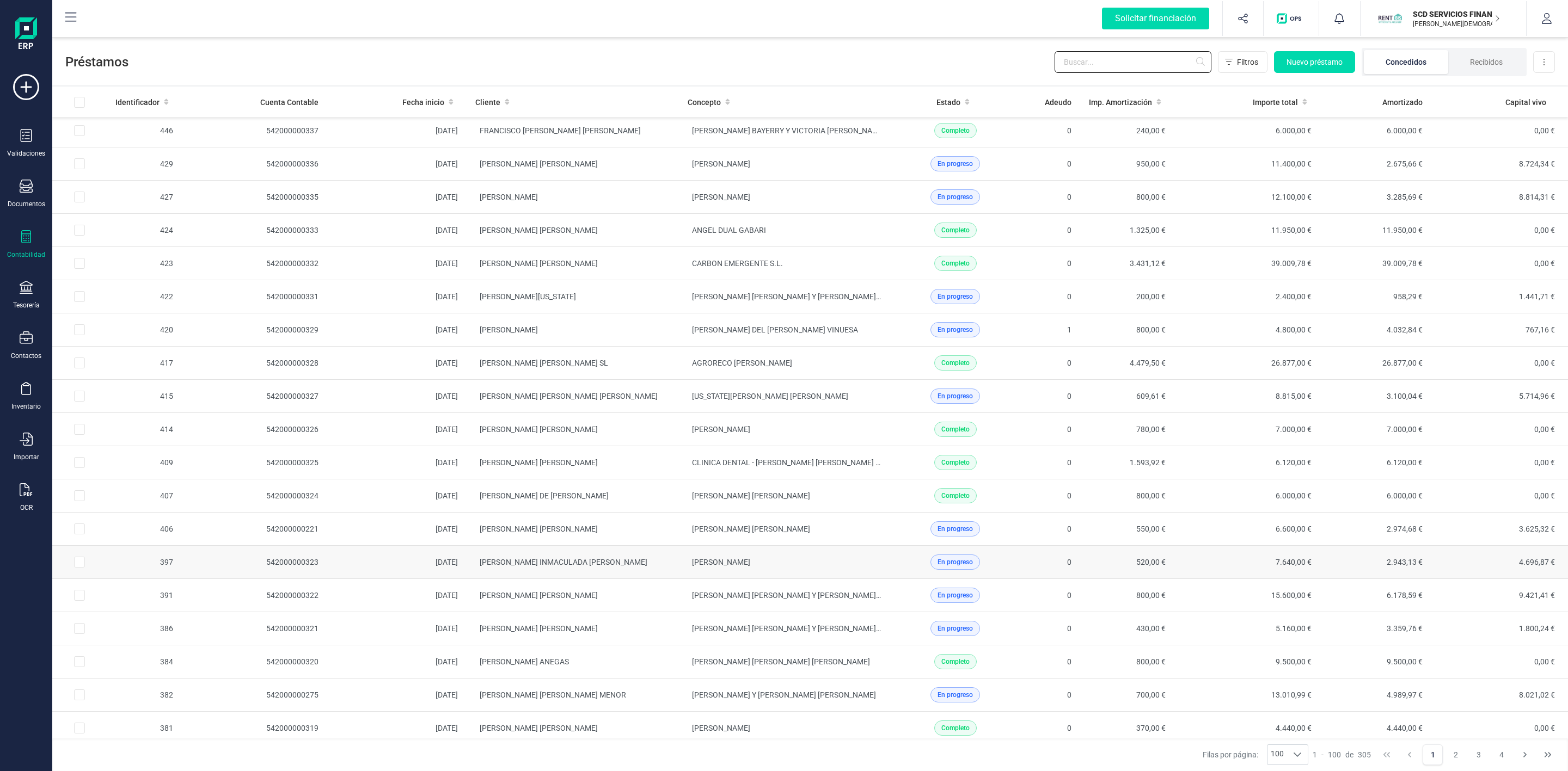
scroll to position [245, 0]
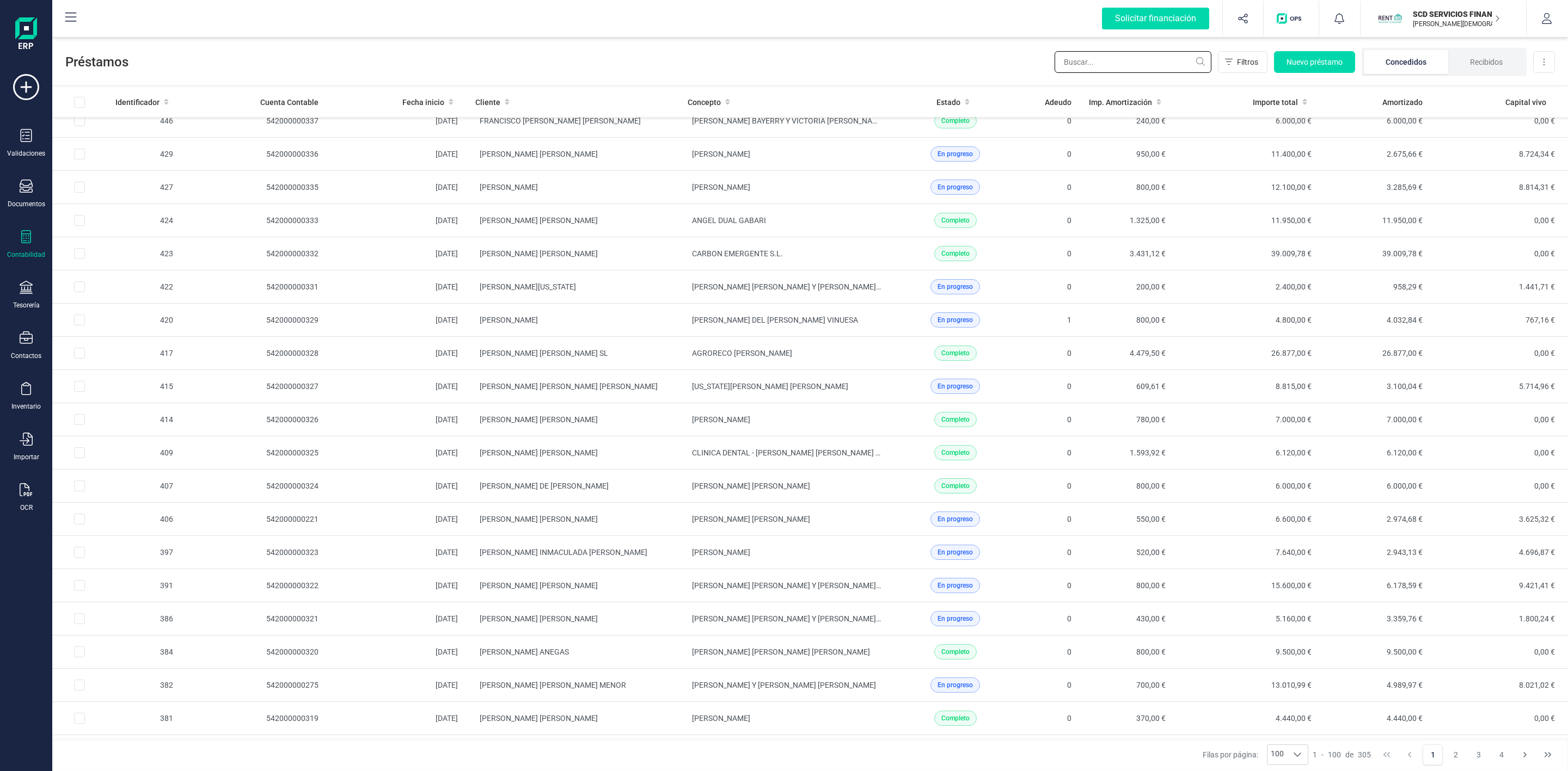
click at [1089, 61] on input "text" at bounding box center [1133, 62] width 157 height 22
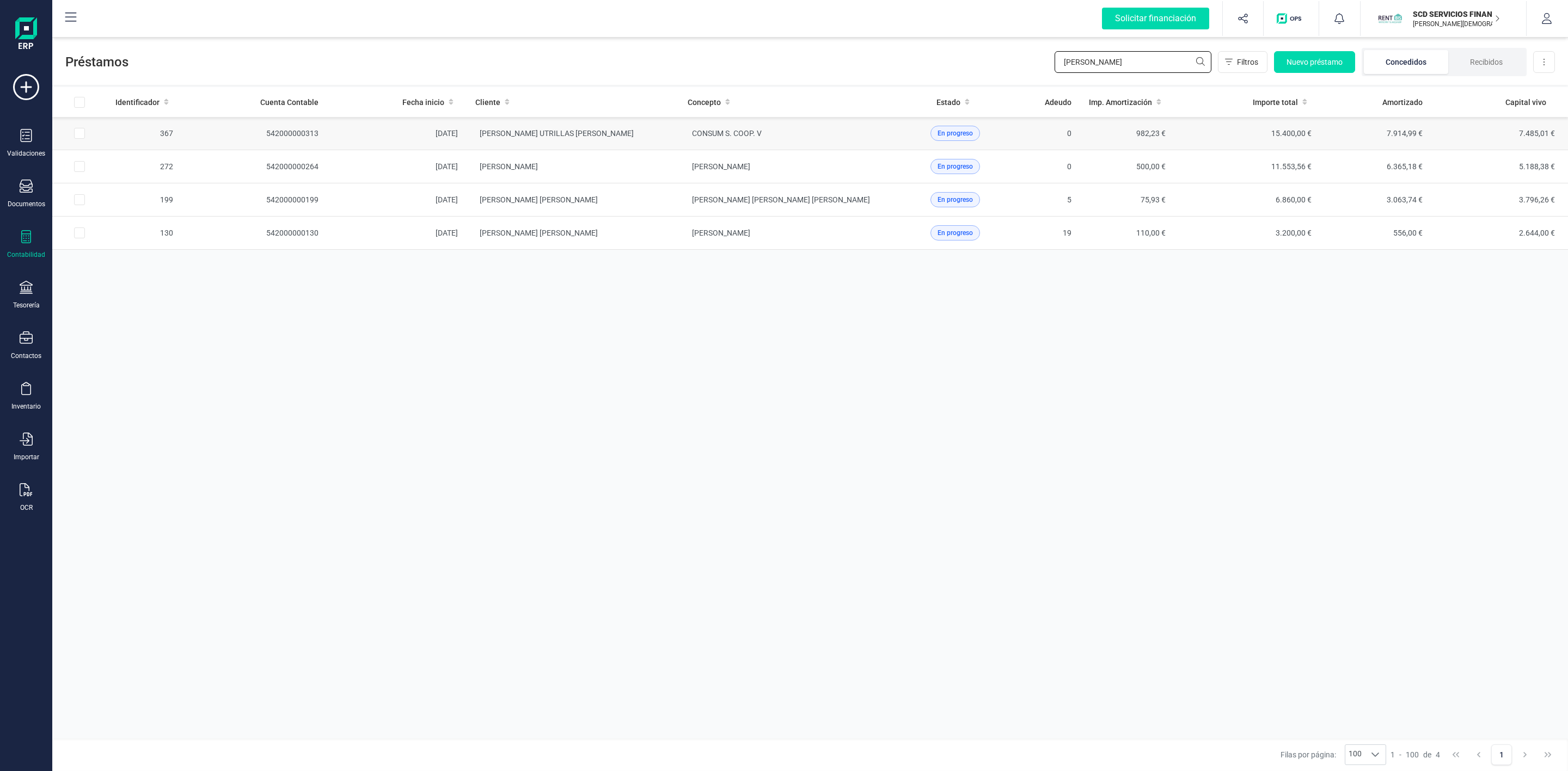
type input "vicente"
click at [864, 133] on td "CONSUM S. COOP. V" at bounding box center [785, 133] width 213 height 33
